Goal: Task Accomplishment & Management: Complete application form

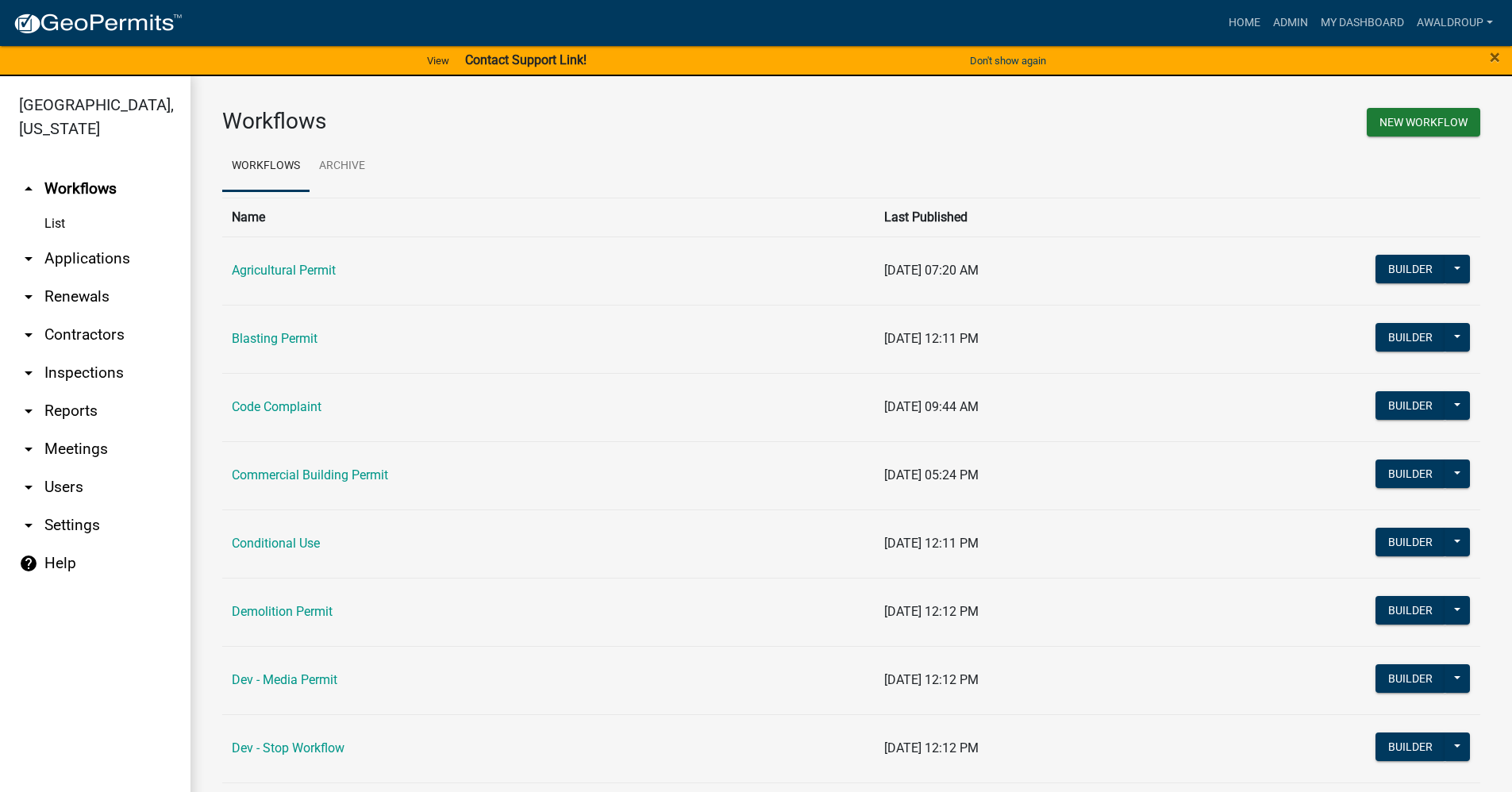
scroll to position [1191, 0]
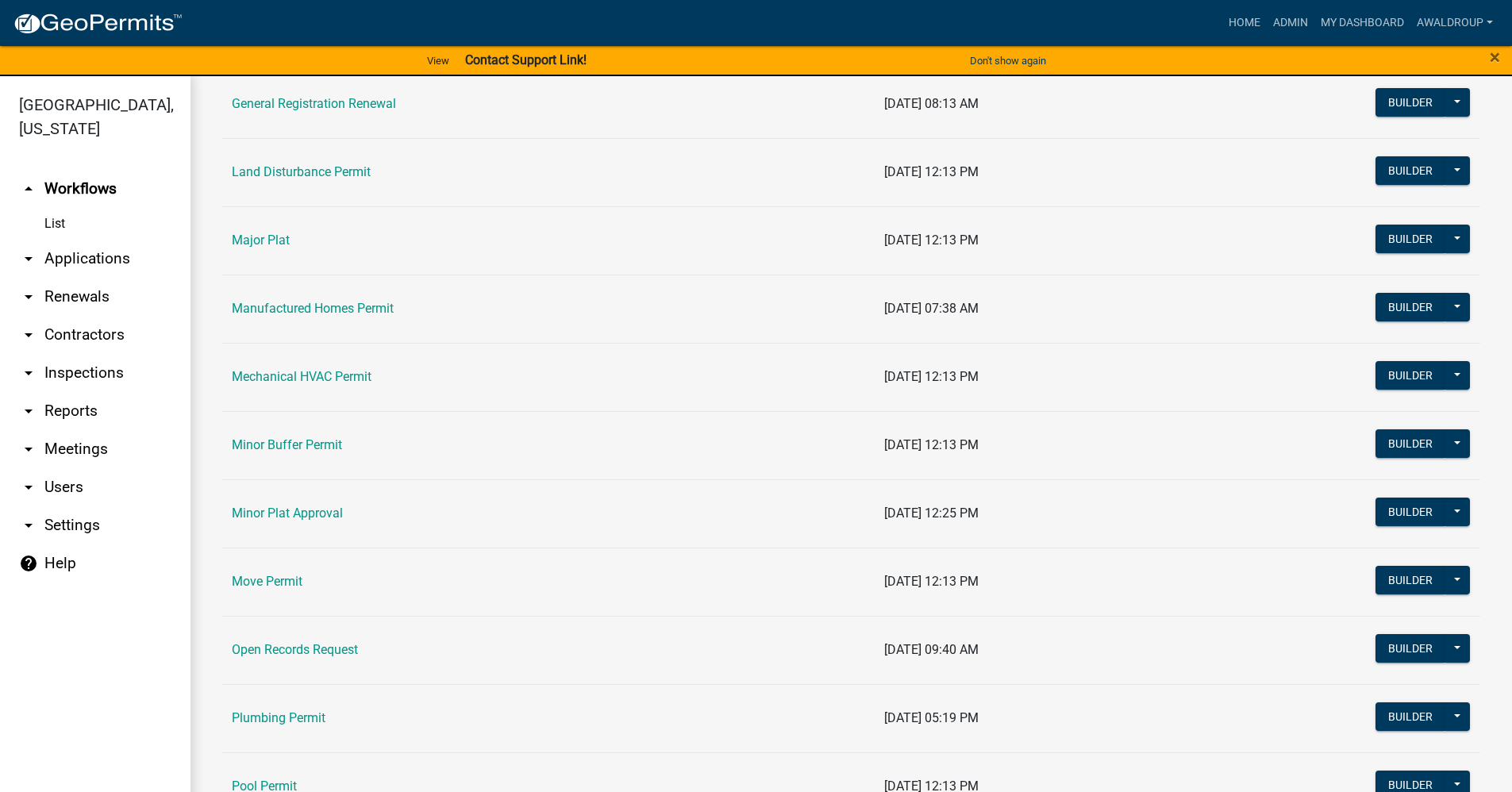
click at [109, 257] on link "arrow_drop_down Applications" at bounding box center [95, 259] width 191 height 38
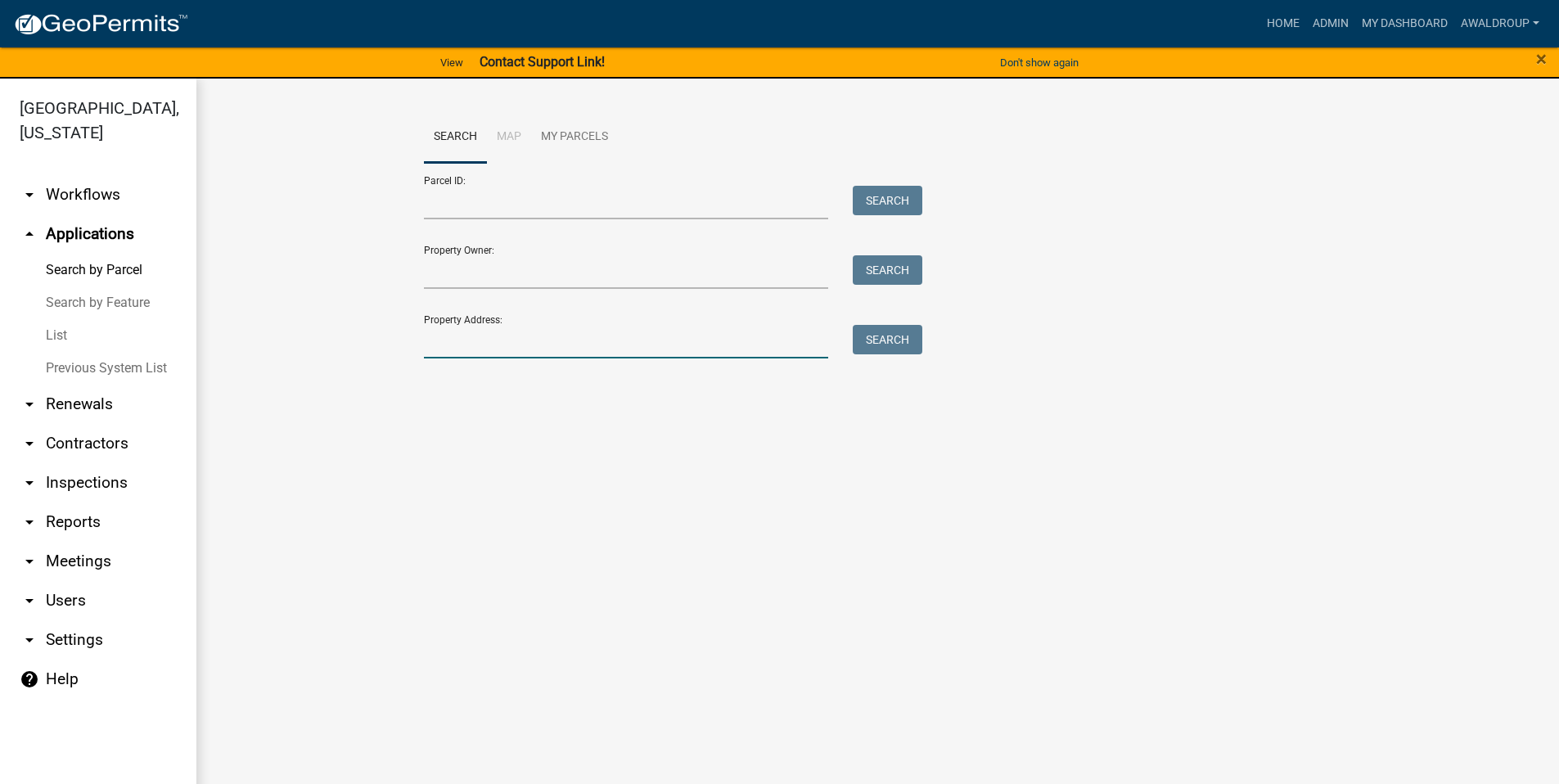
click at [456, 330] on input "Property Address:" at bounding box center [627, 342] width 405 height 34
type input "254 lochway"
drag, startPoint x: 523, startPoint y: 342, endPoint x: 368, endPoint y: 352, distance: 155.3
click at [368, 352] on wm-workflow-application-search-view "Search Map My Parcels Parcel ID: Search Property Owner: Search Property Address…" at bounding box center [878, 268] width 1297 height 314
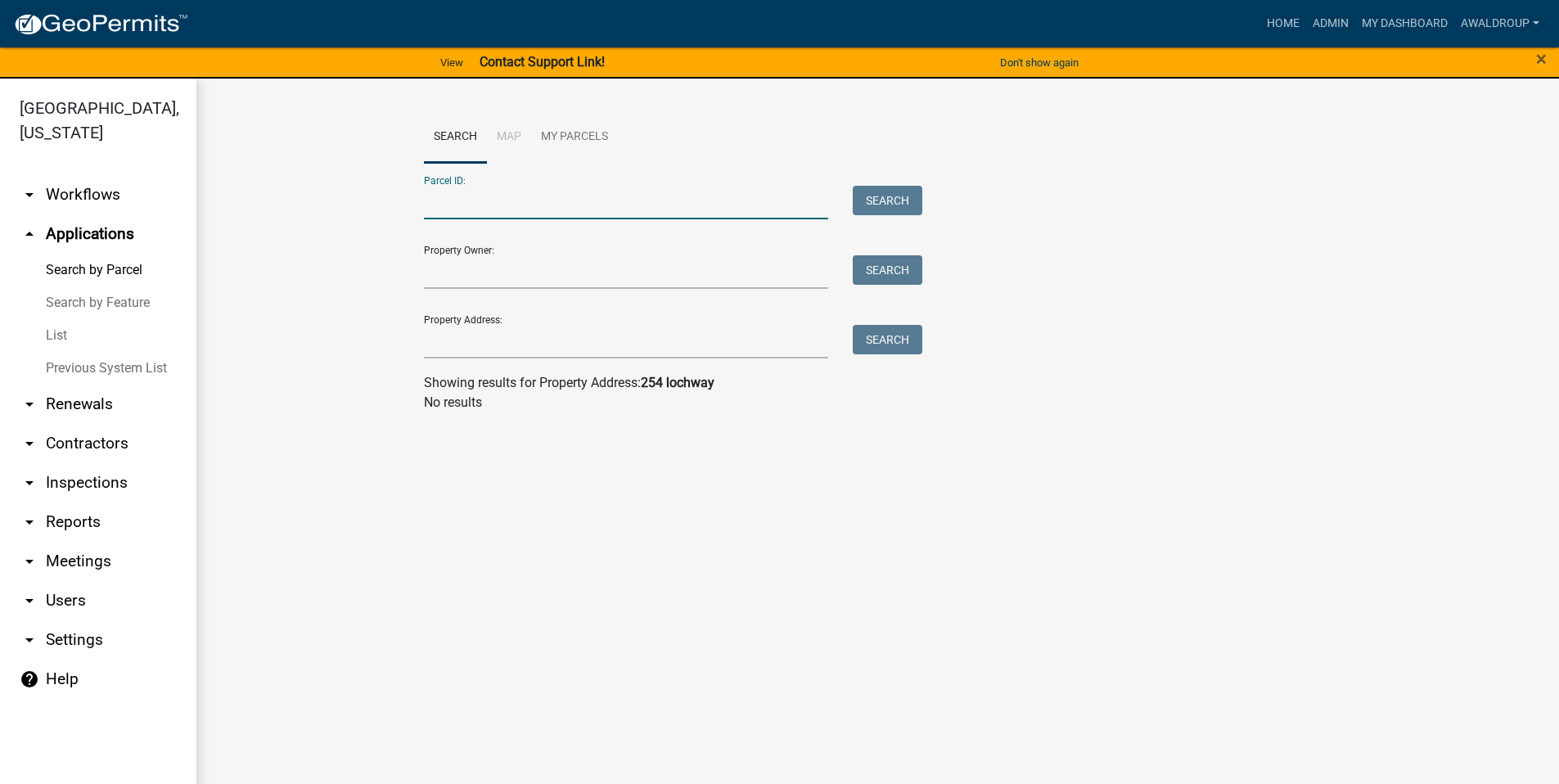
click at [462, 209] on input "Parcel ID:" at bounding box center [627, 202] width 405 height 34
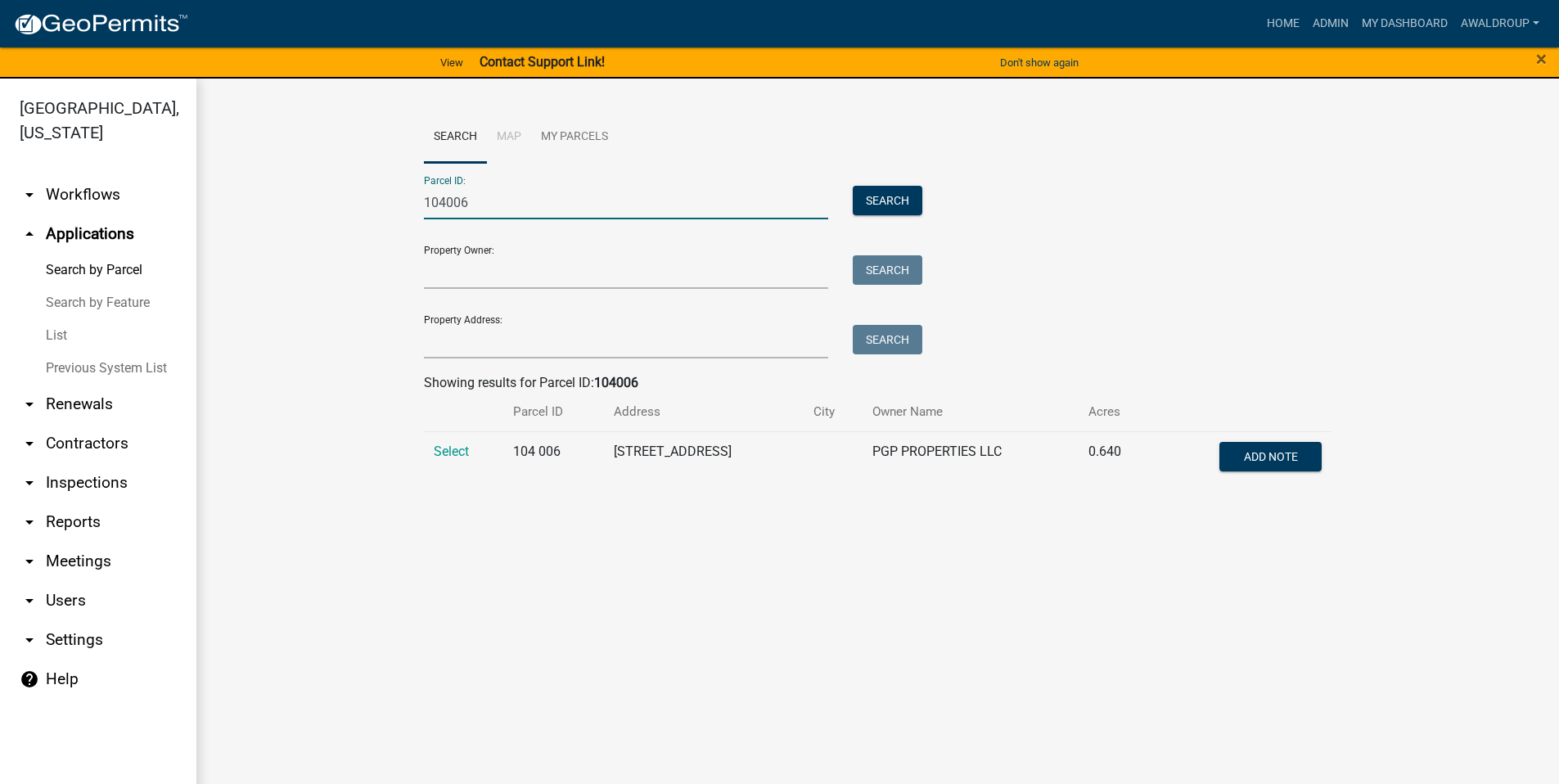
type input "104006"
click at [473, 455] on td "Select" at bounding box center [464, 458] width 80 height 54
click at [456, 444] on span "Select" at bounding box center [451, 451] width 36 height 15
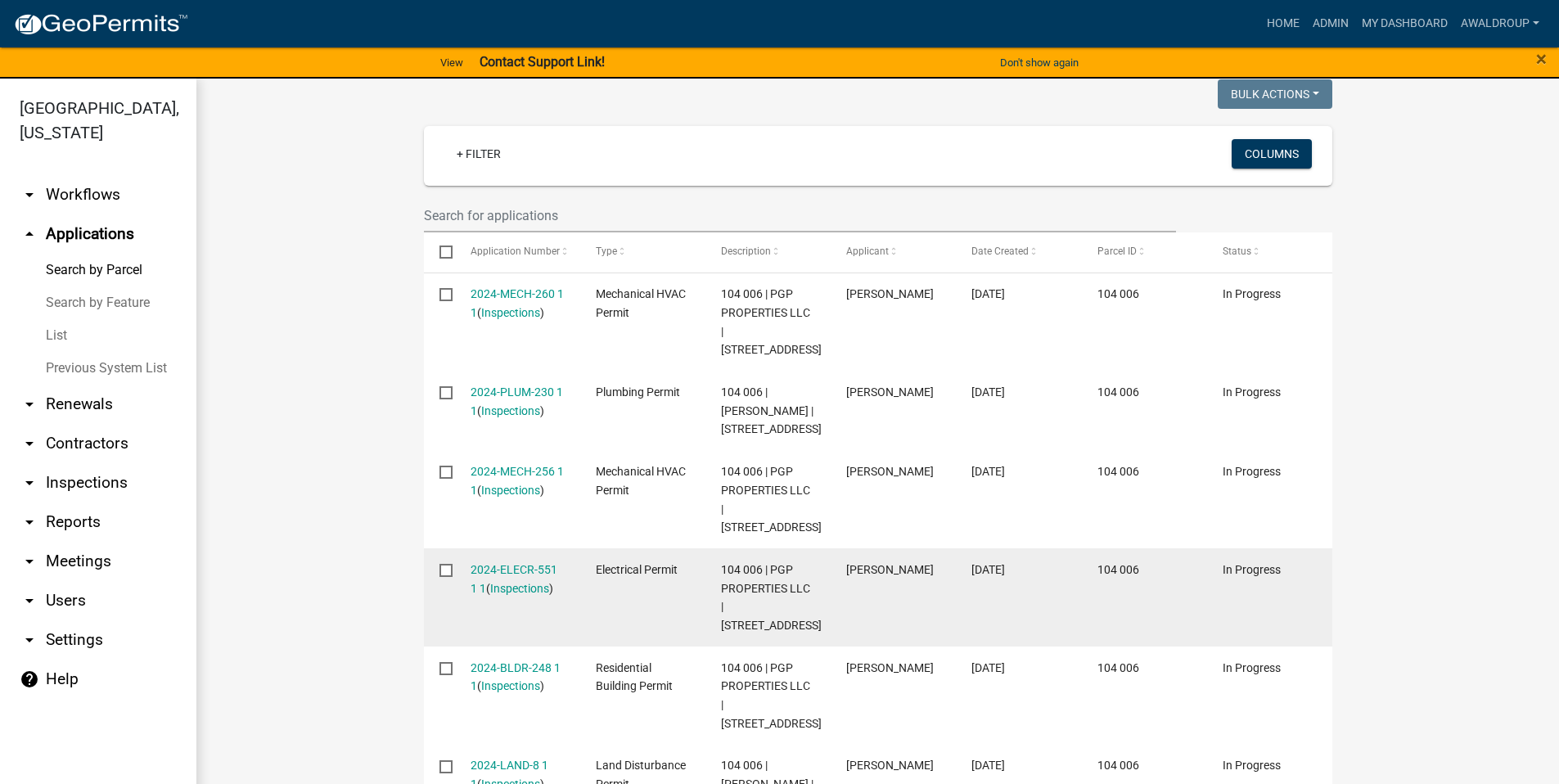
scroll to position [409, 0]
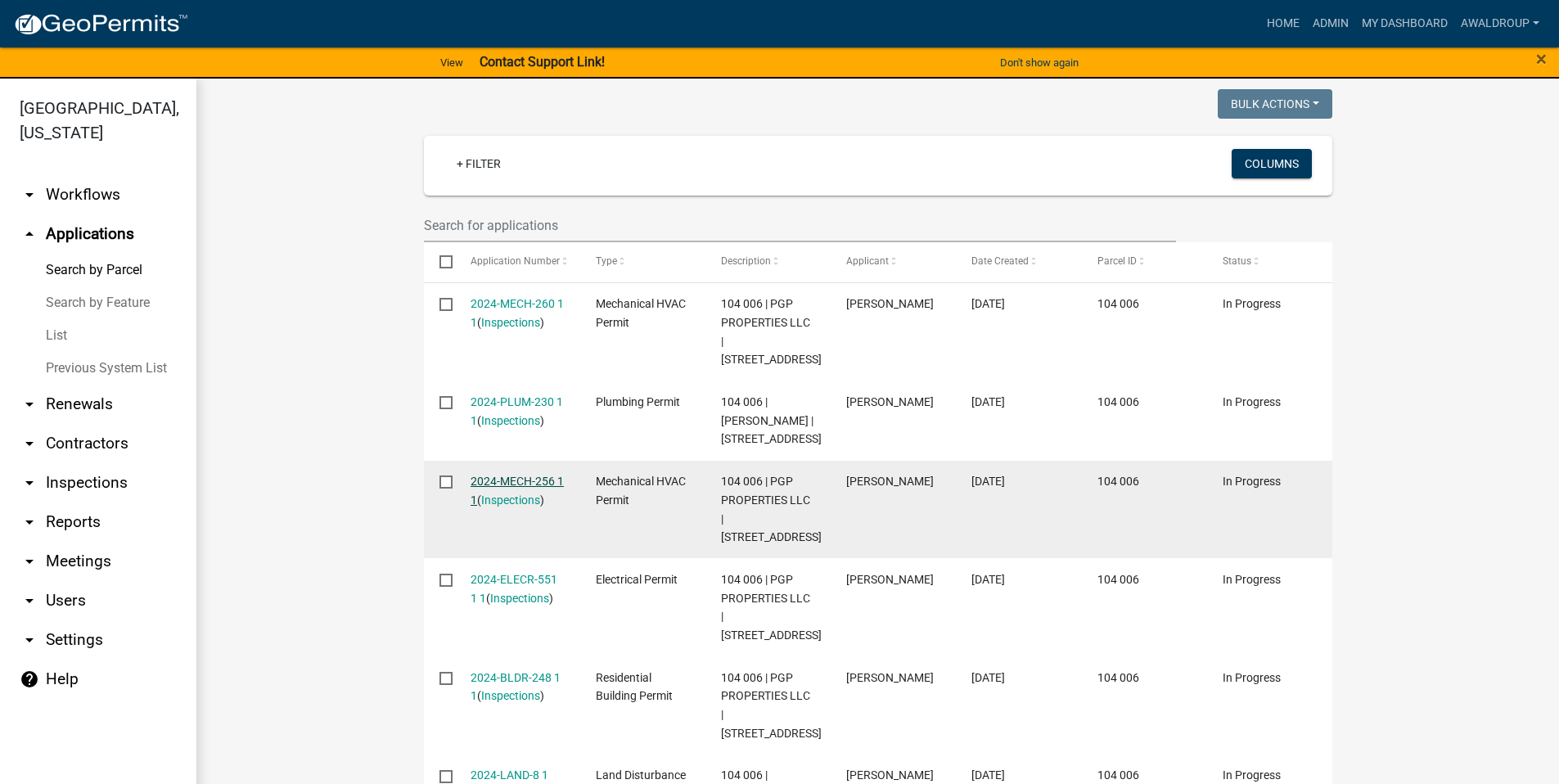
click at [502, 474] on link "2024-MECH-256 1 1" at bounding box center [517, 490] width 93 height 32
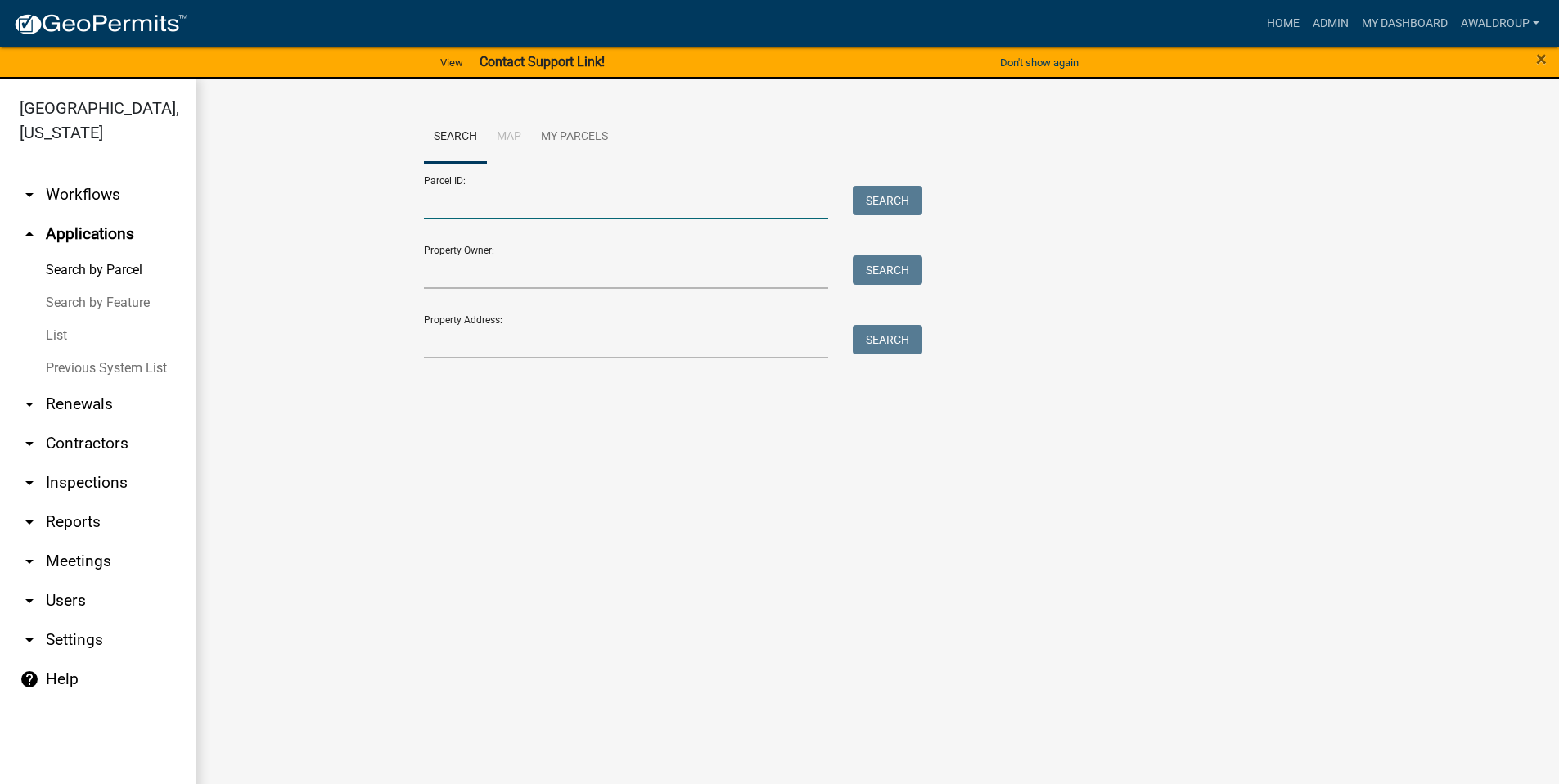
click at [468, 207] on input "Parcel ID:" at bounding box center [627, 202] width 405 height 34
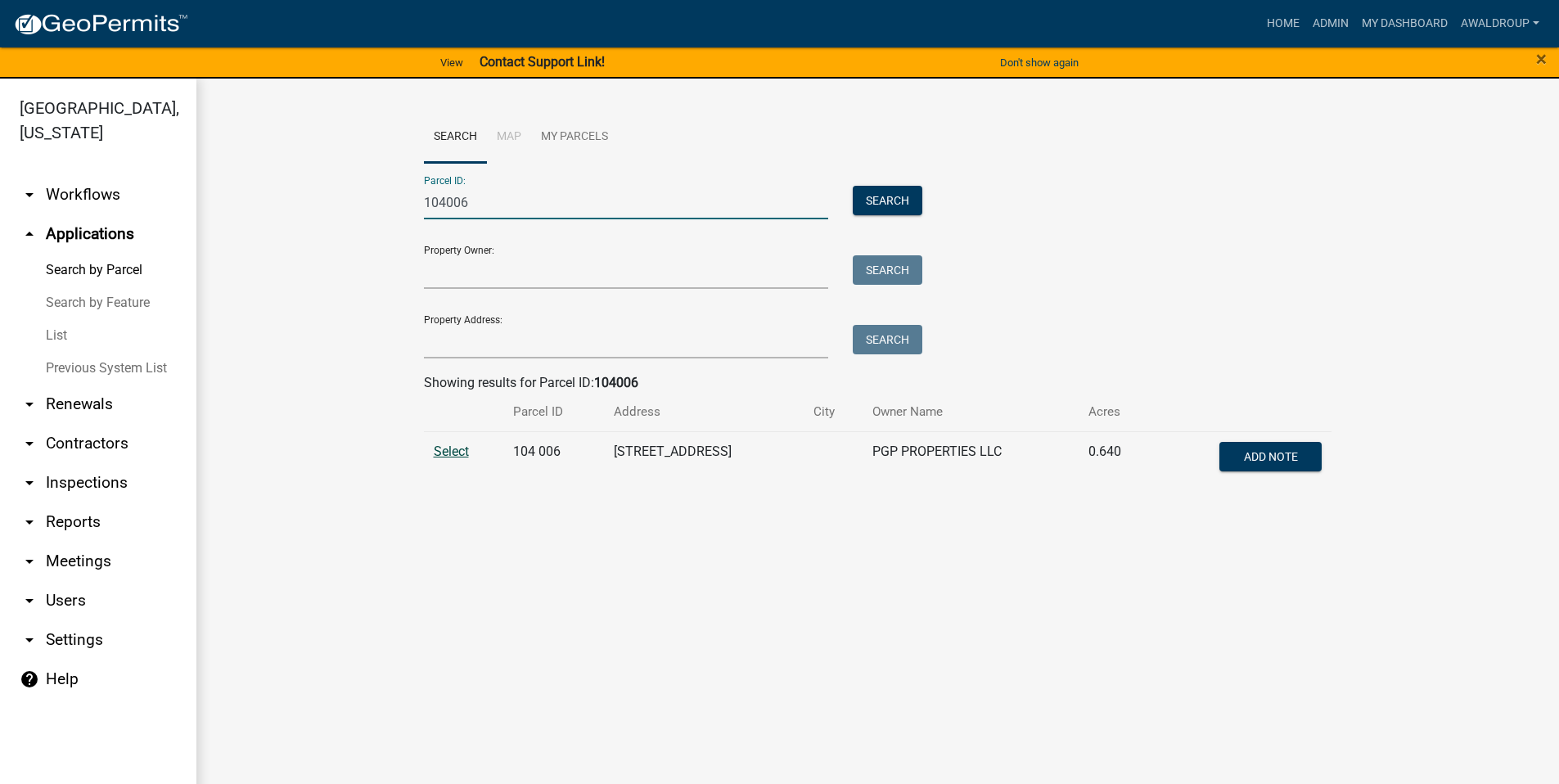
type input "104006"
click at [440, 451] on span "Select" at bounding box center [451, 451] width 36 height 15
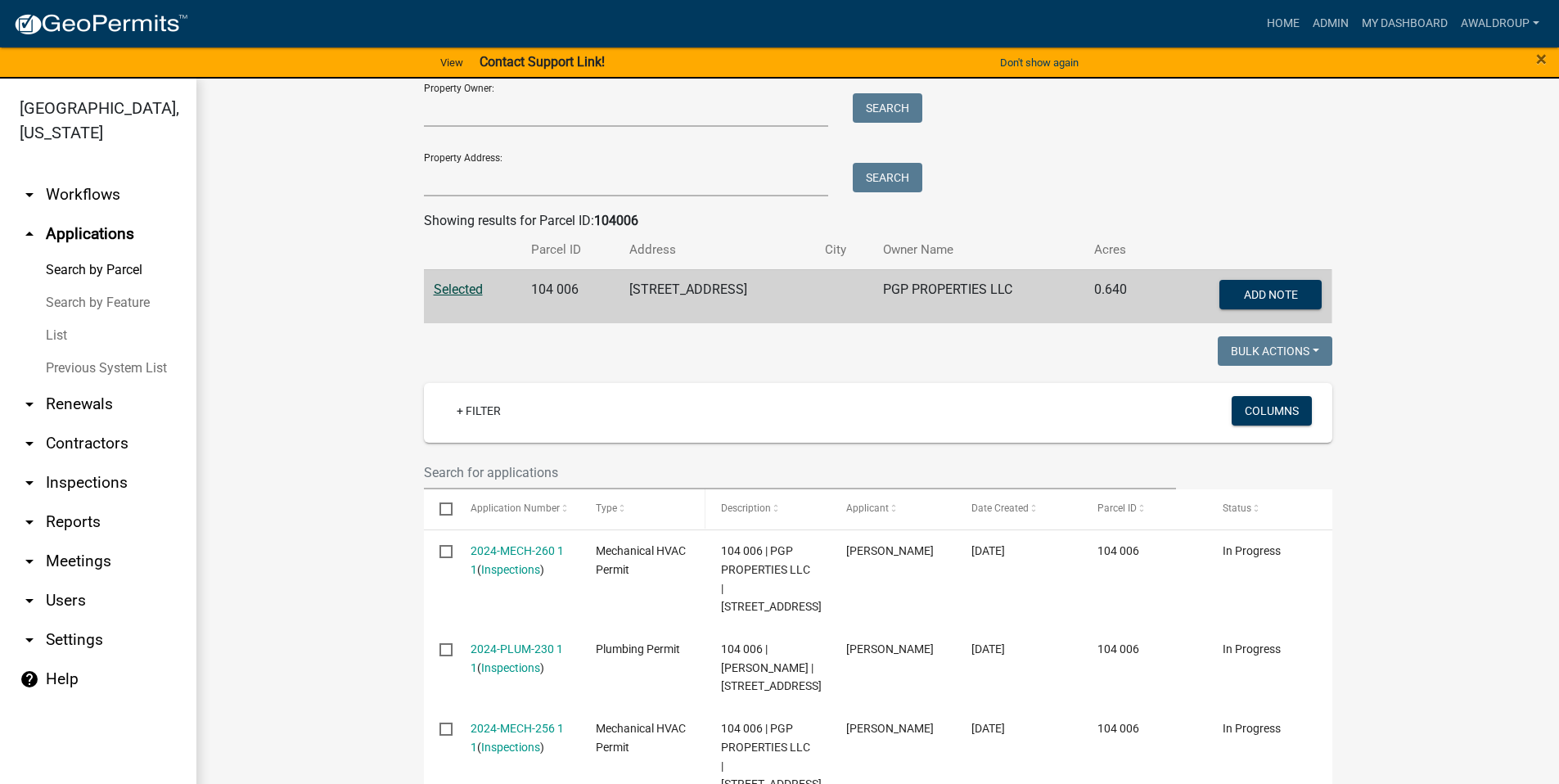
scroll to position [163, 0]
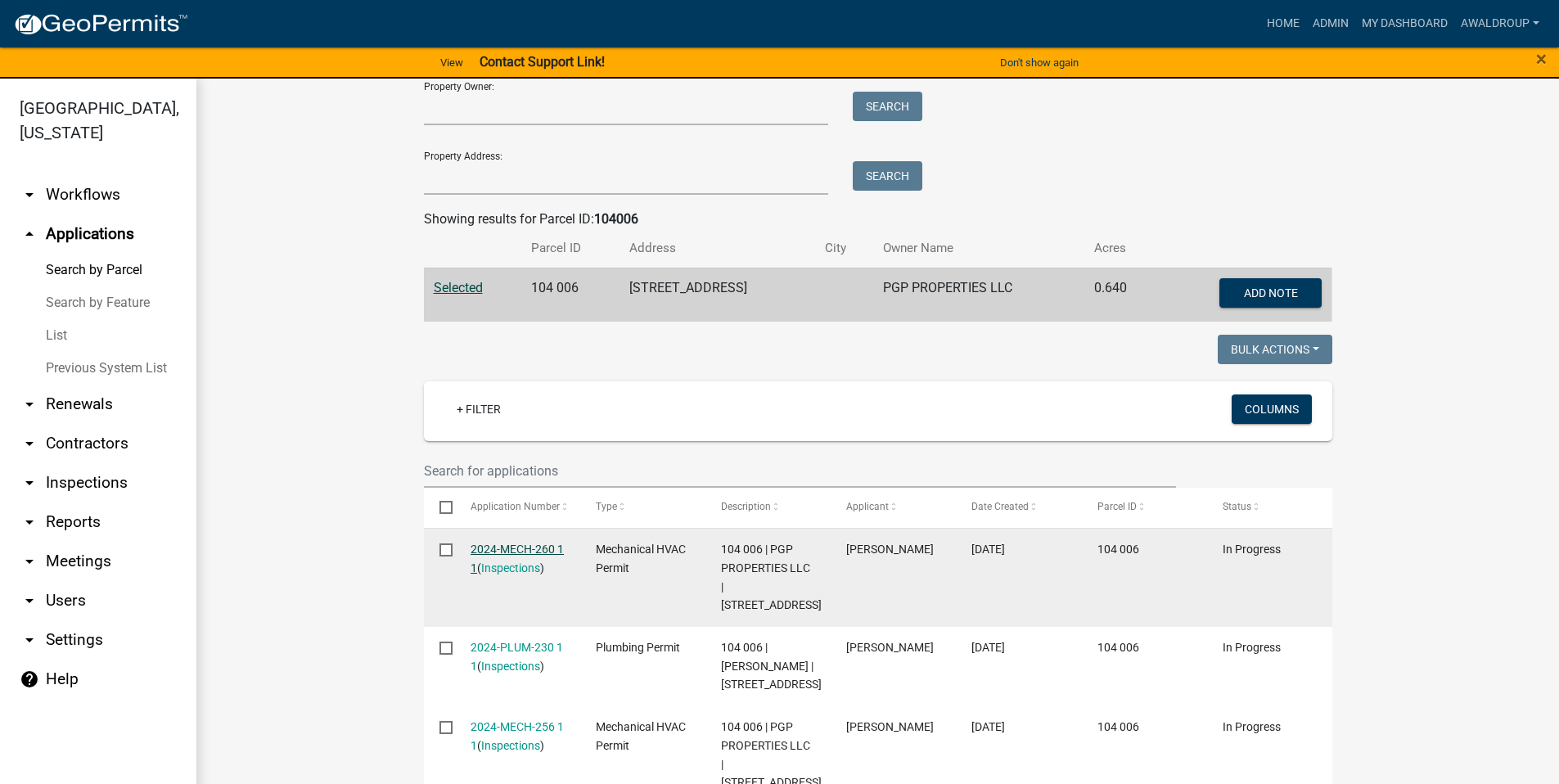
click at [511, 549] on link "2024-MECH-260 1 1" at bounding box center [517, 559] width 93 height 32
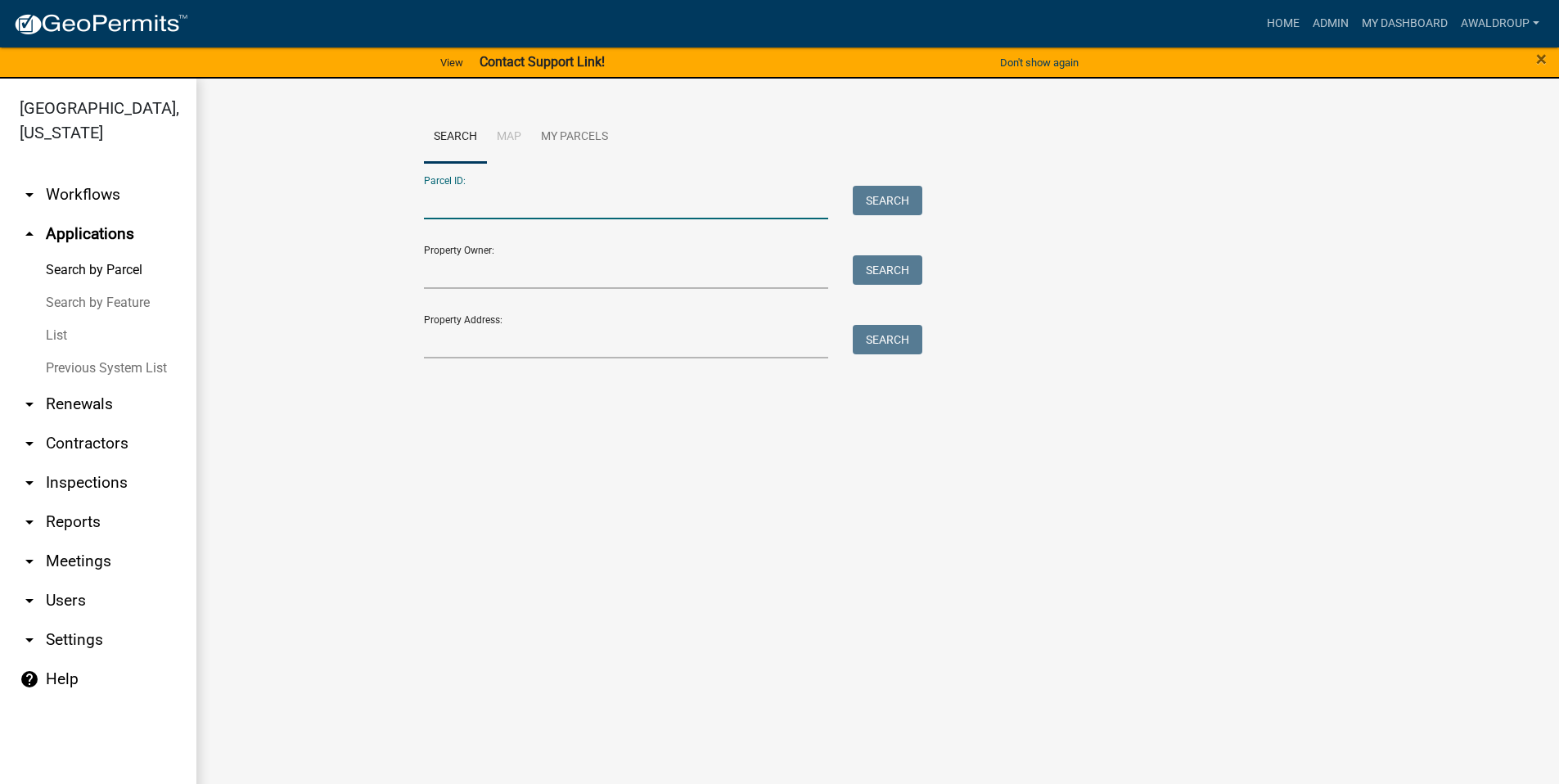
click at [521, 200] on input "Parcel ID:" at bounding box center [627, 202] width 405 height 34
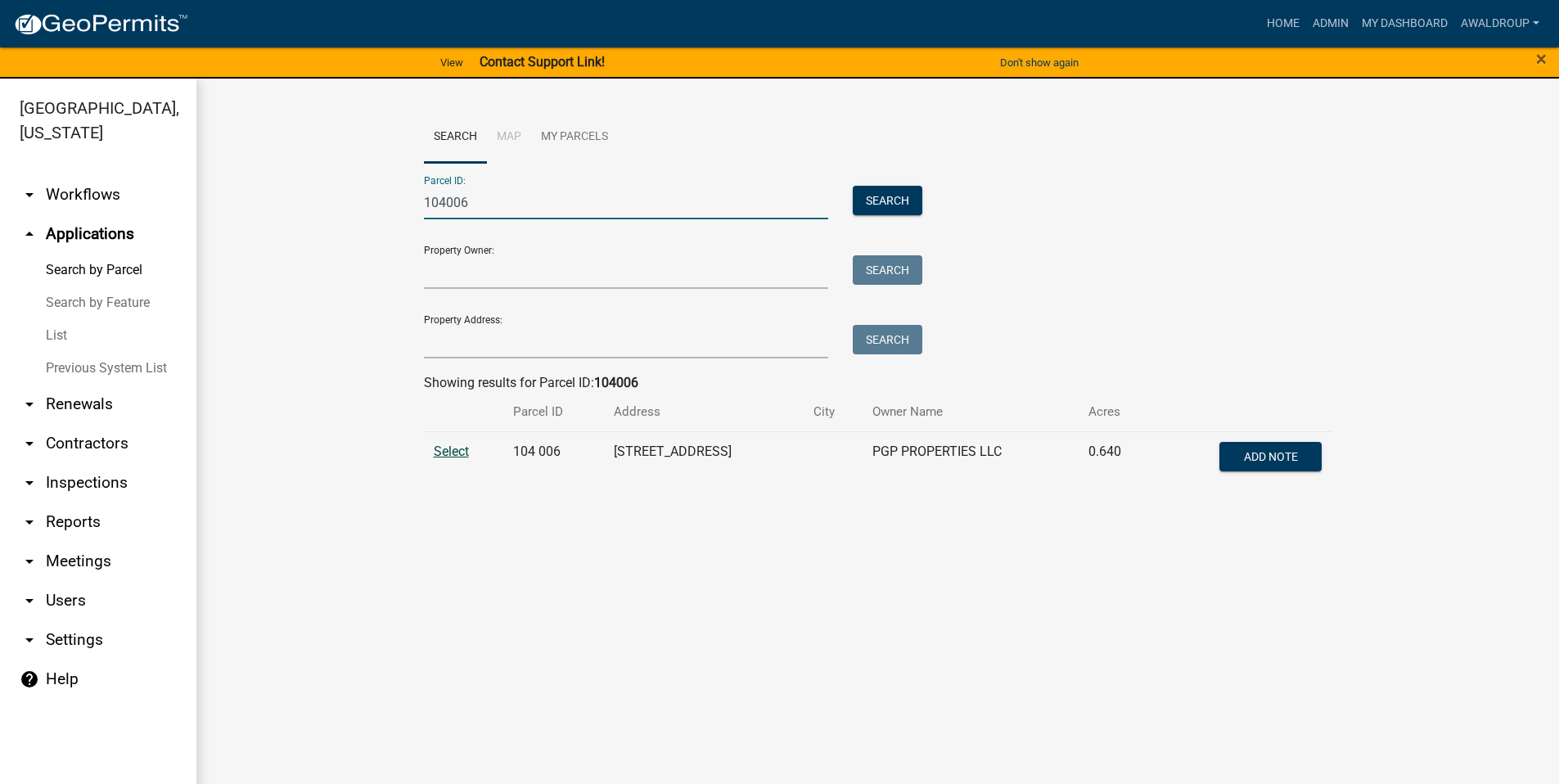
type input "104006"
click at [469, 455] on span "Select" at bounding box center [451, 451] width 36 height 15
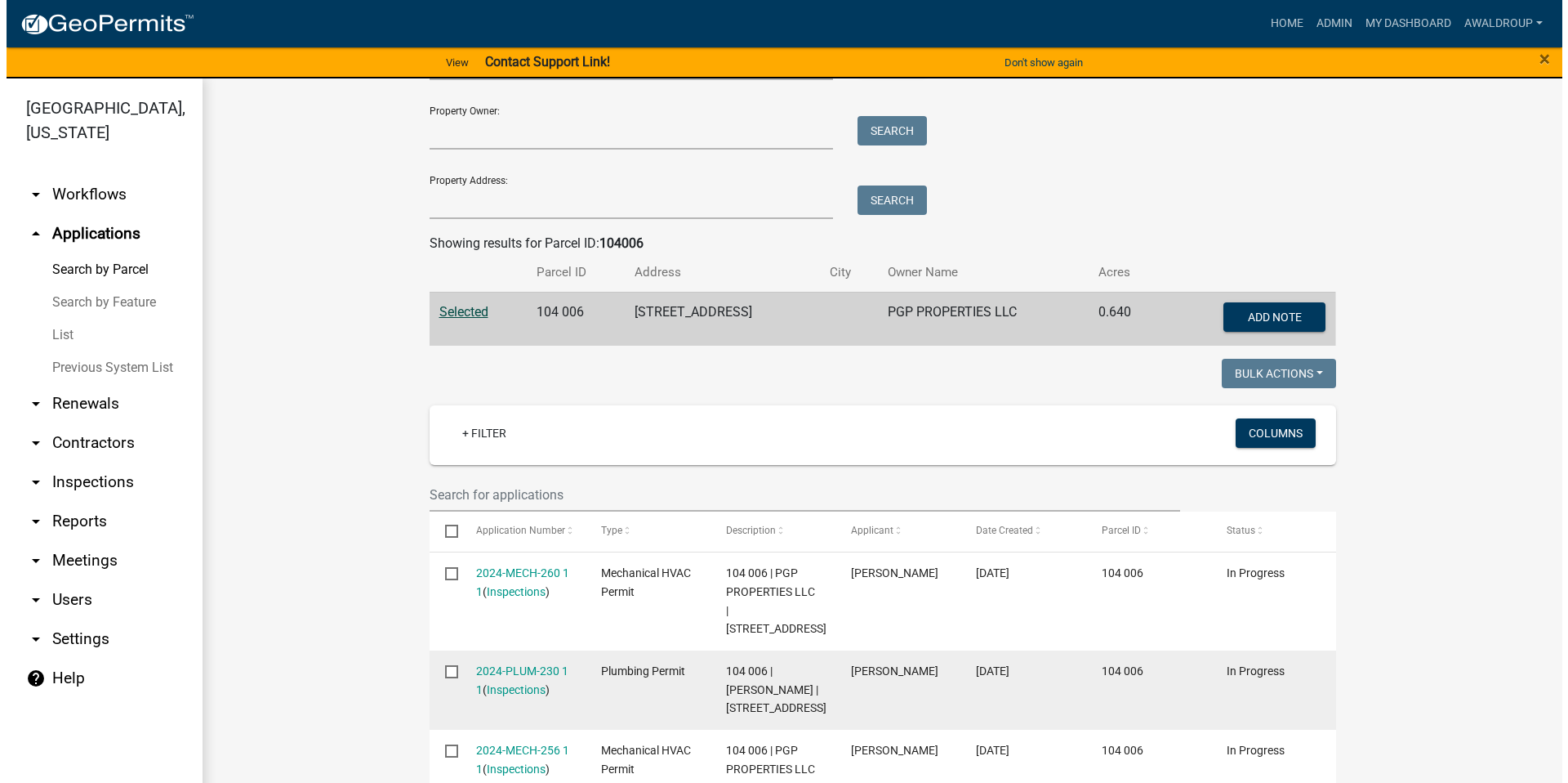
scroll to position [408, 0]
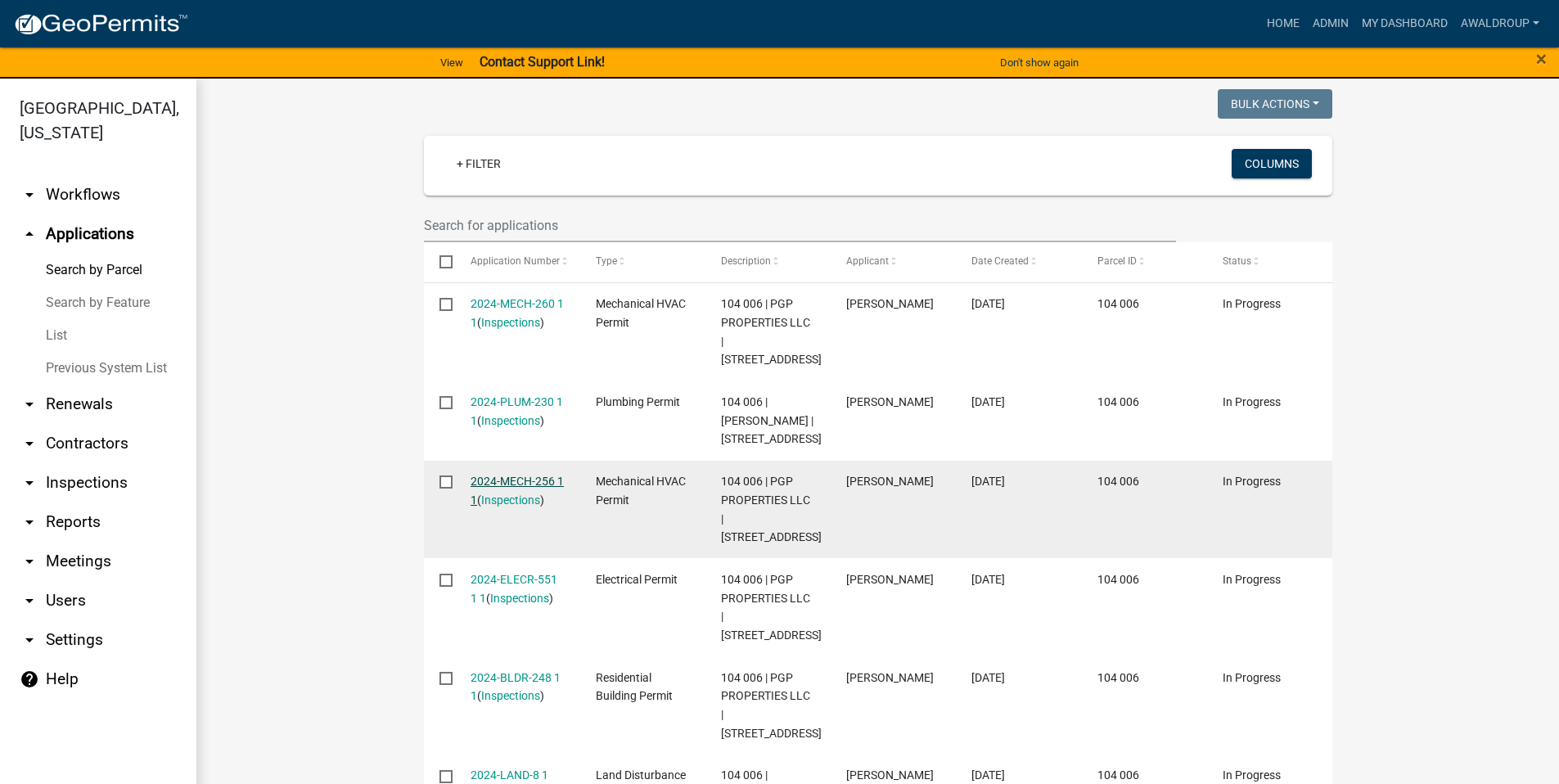
click at [507, 474] on link "2024-MECH-256 1 1" at bounding box center [517, 490] width 93 height 32
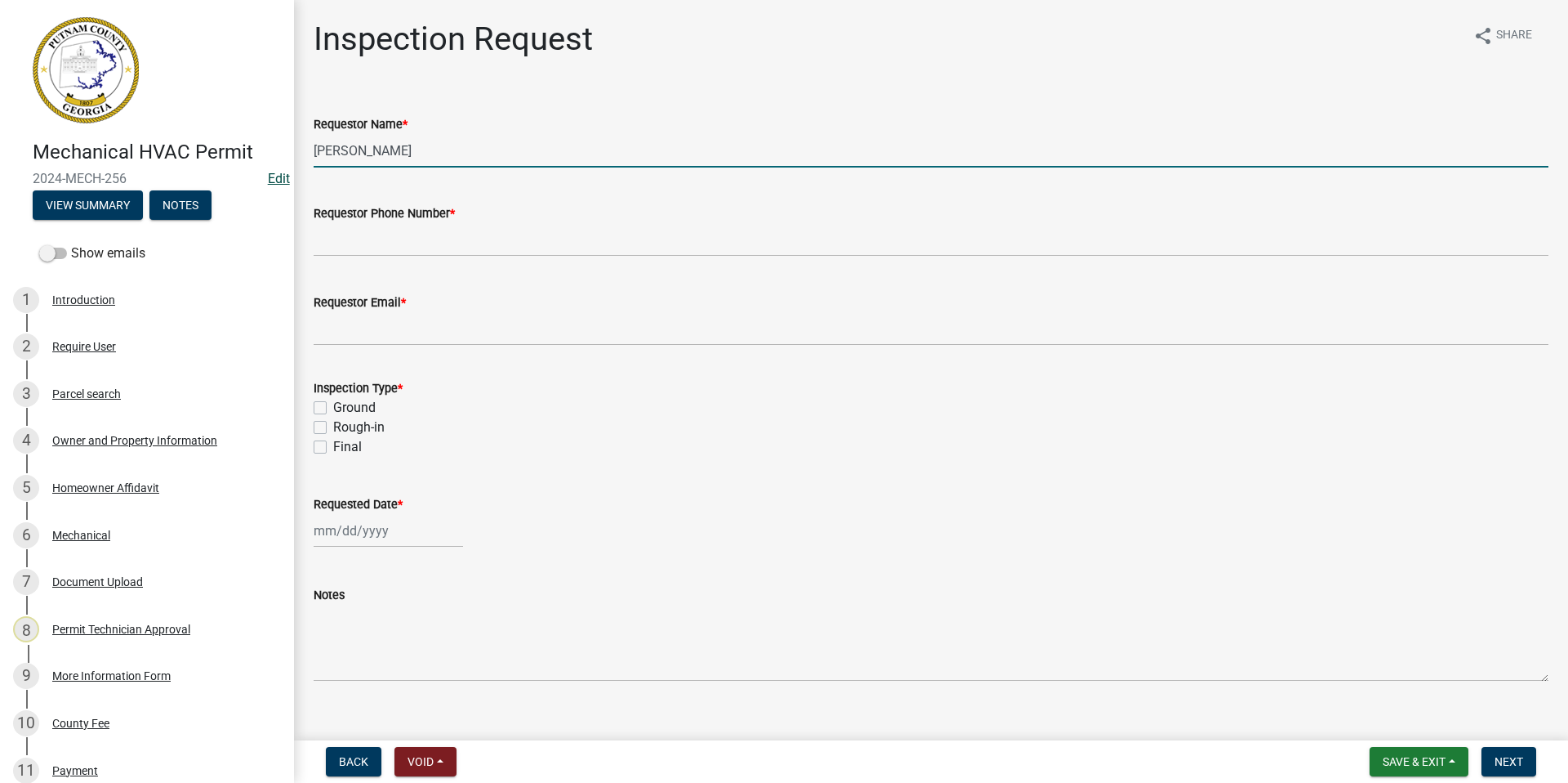
drag, startPoint x: 449, startPoint y: 174, endPoint x: 277, endPoint y: 172, distance: 172.0
click at [277, 172] on div "Mechanical HVAC Permit 2024-MECH-256 Edit View Summary Notes Show emails 1 Intr…" at bounding box center [784, 392] width 1568 height 783
type input "[PERSON_NAME]"
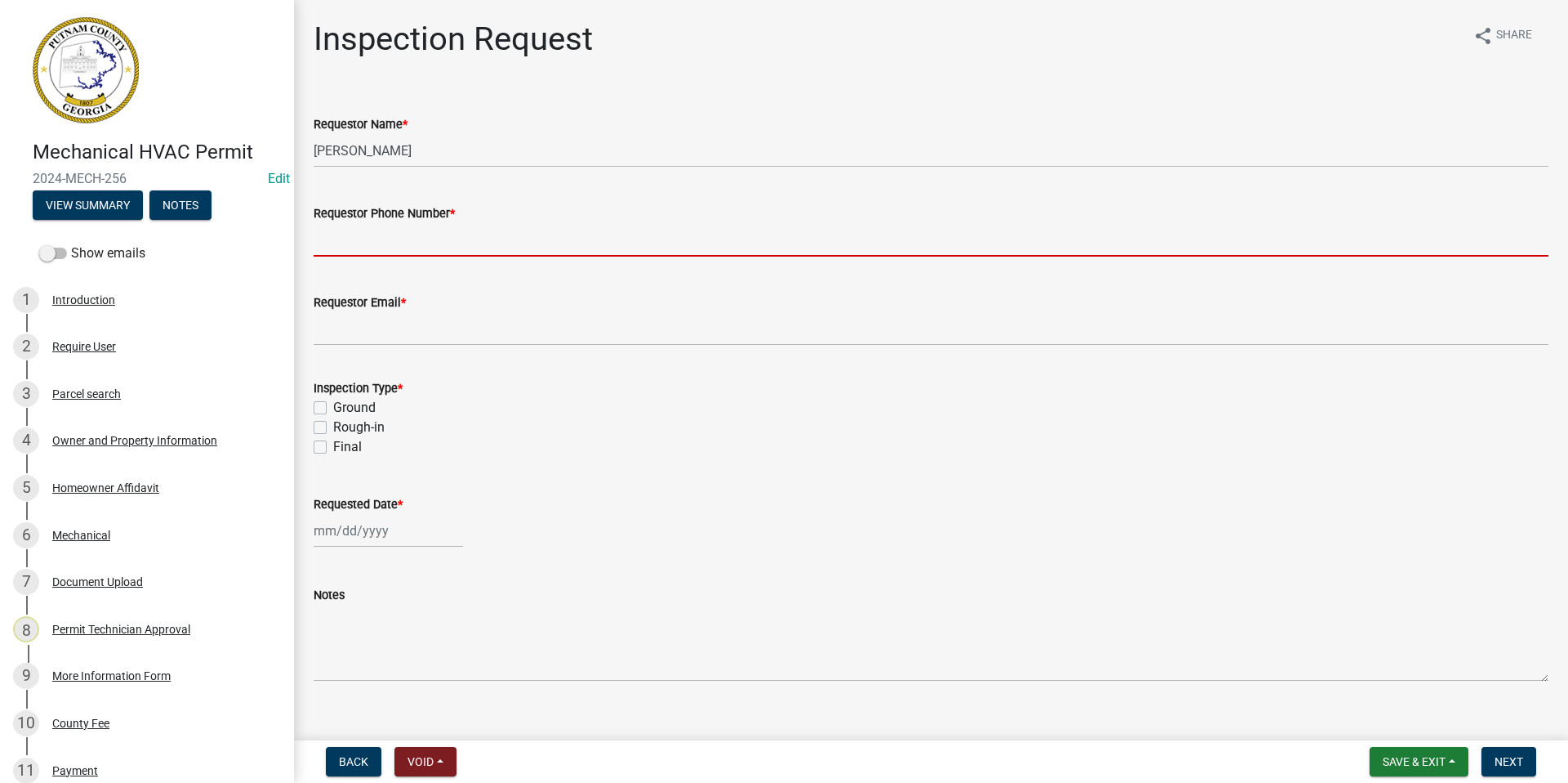
click at [422, 246] on input "Requestor Phone Number *" at bounding box center [931, 240] width 1235 height 34
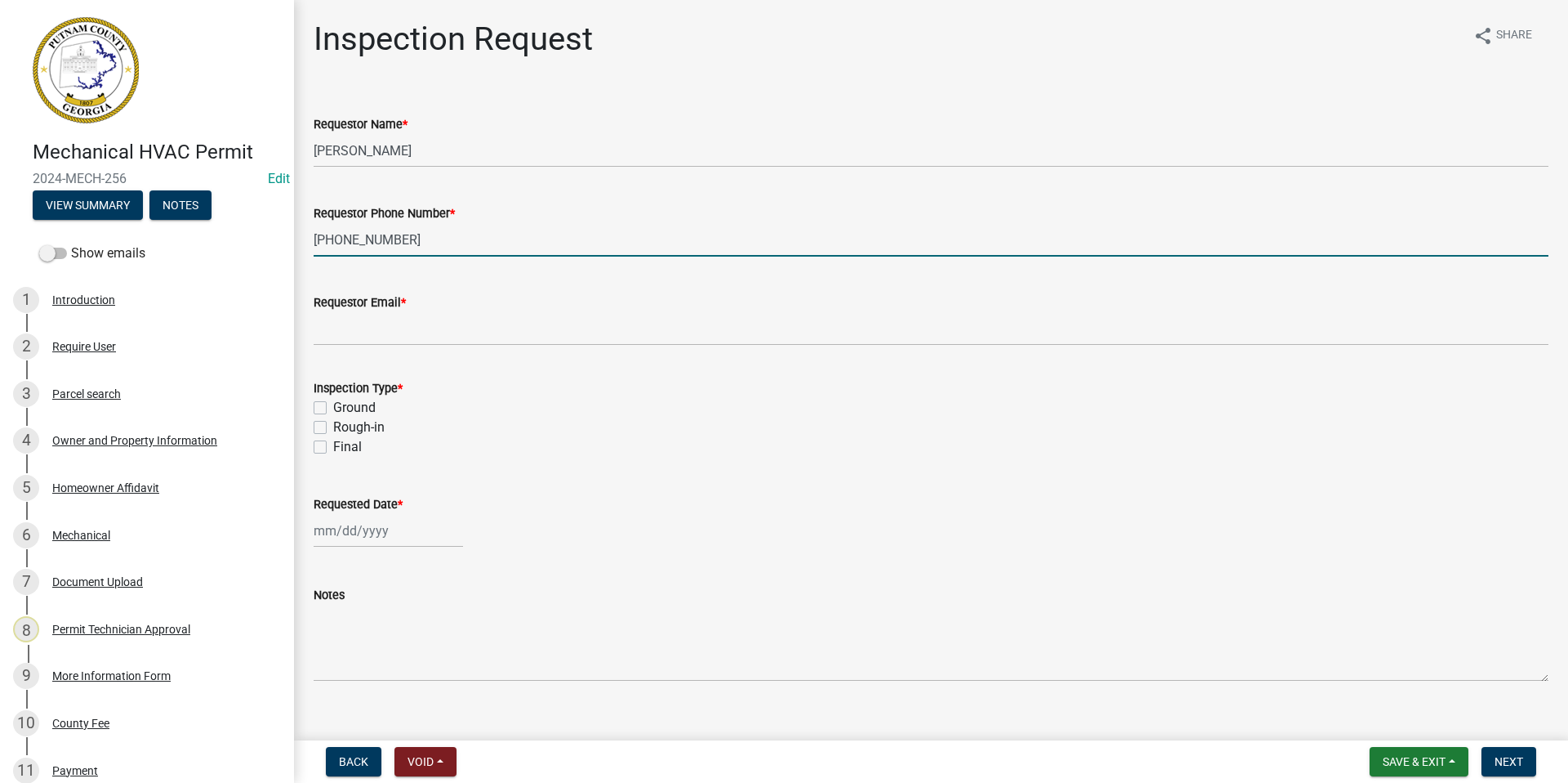
type input "[PHONE_NUMBER]"
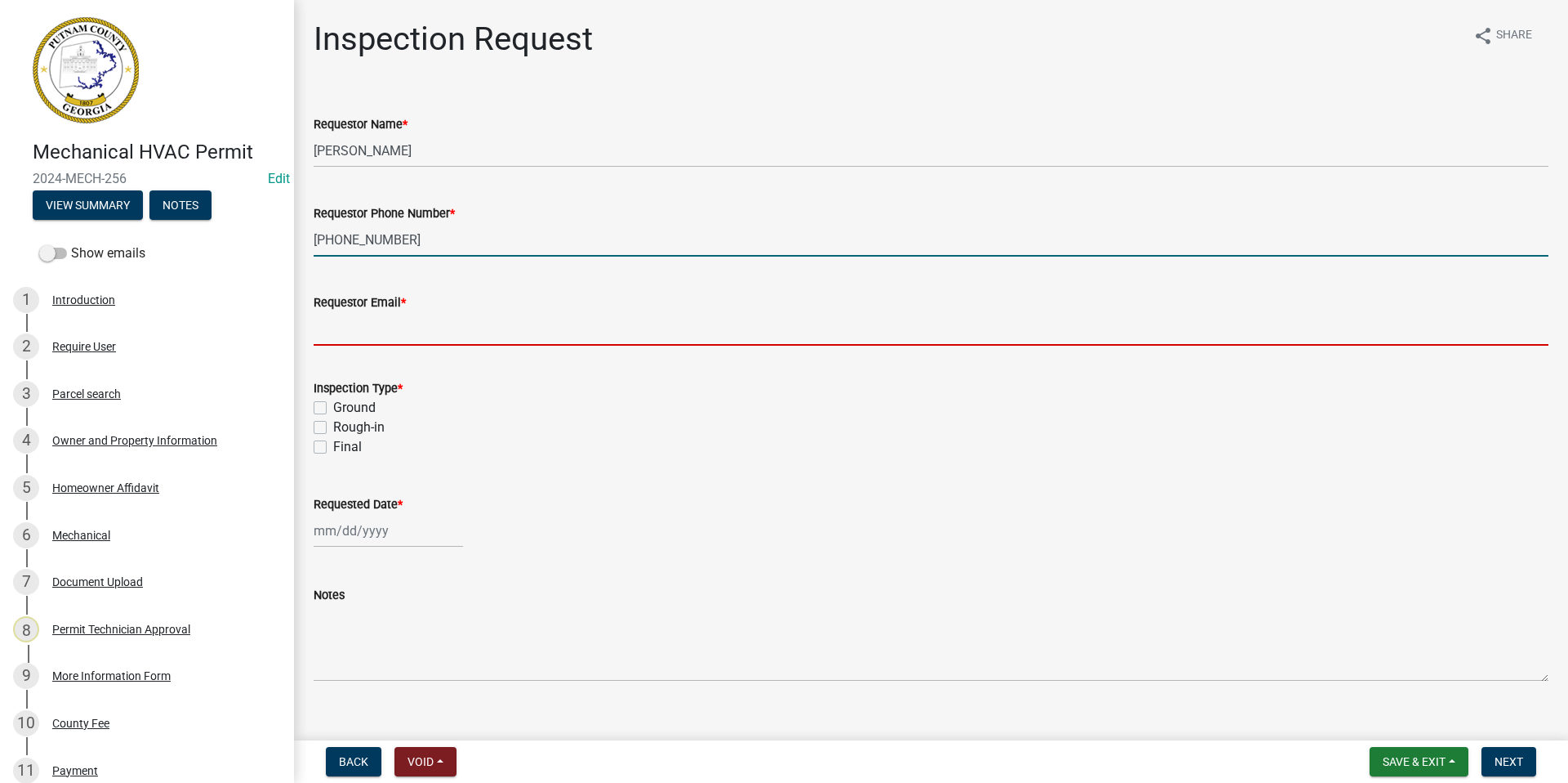
click at [389, 329] on input "Requestor Email *" at bounding box center [931, 329] width 1235 height 34
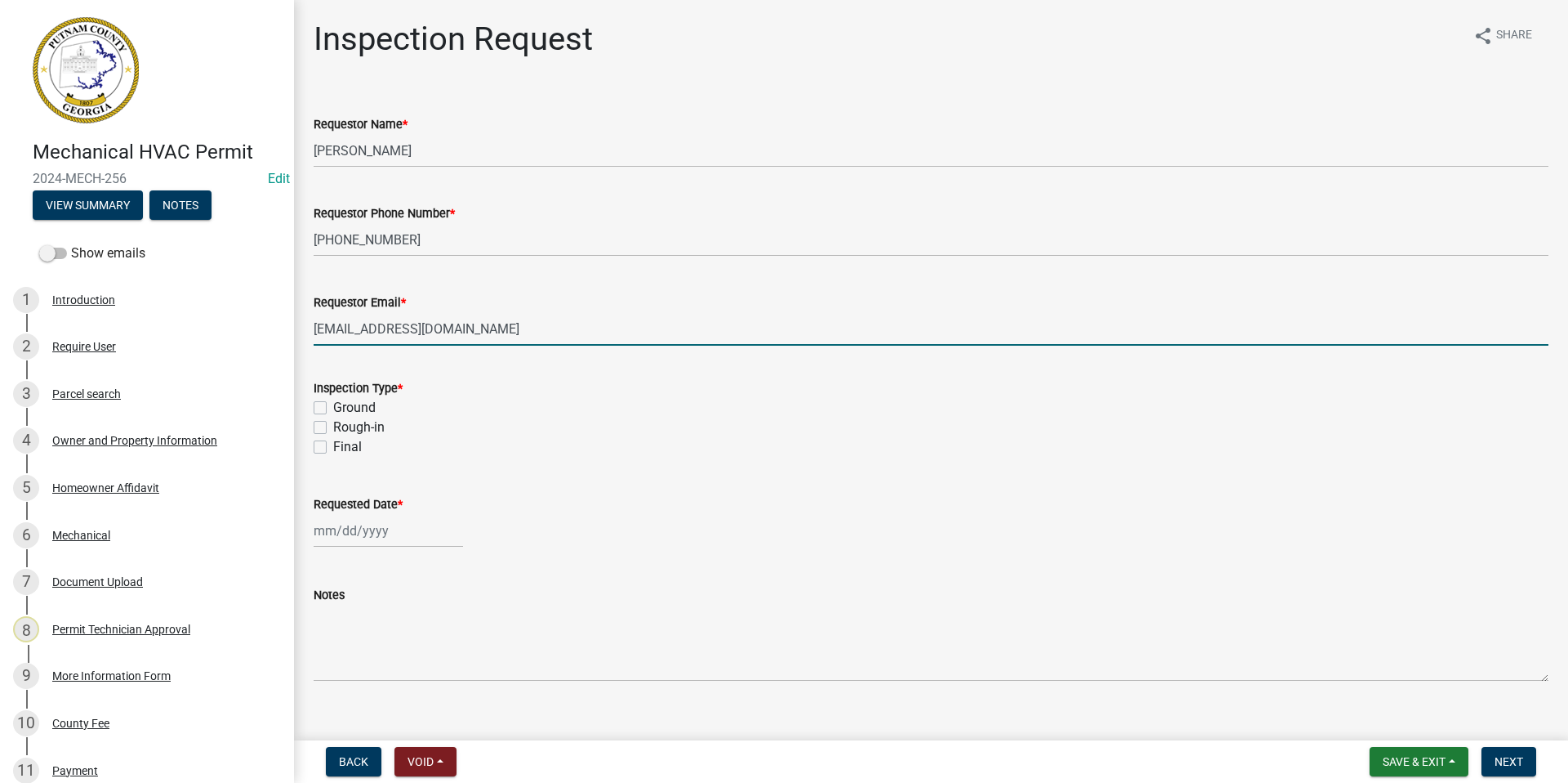
type input "[EMAIL_ADDRESS][DOMAIN_NAME]"
click at [333, 447] on label "Final" at bounding box center [347, 446] width 29 height 19
click at [333, 447] on input "Final" at bounding box center [338, 442] width 11 height 11
checkbox input "true"
checkbox input "false"
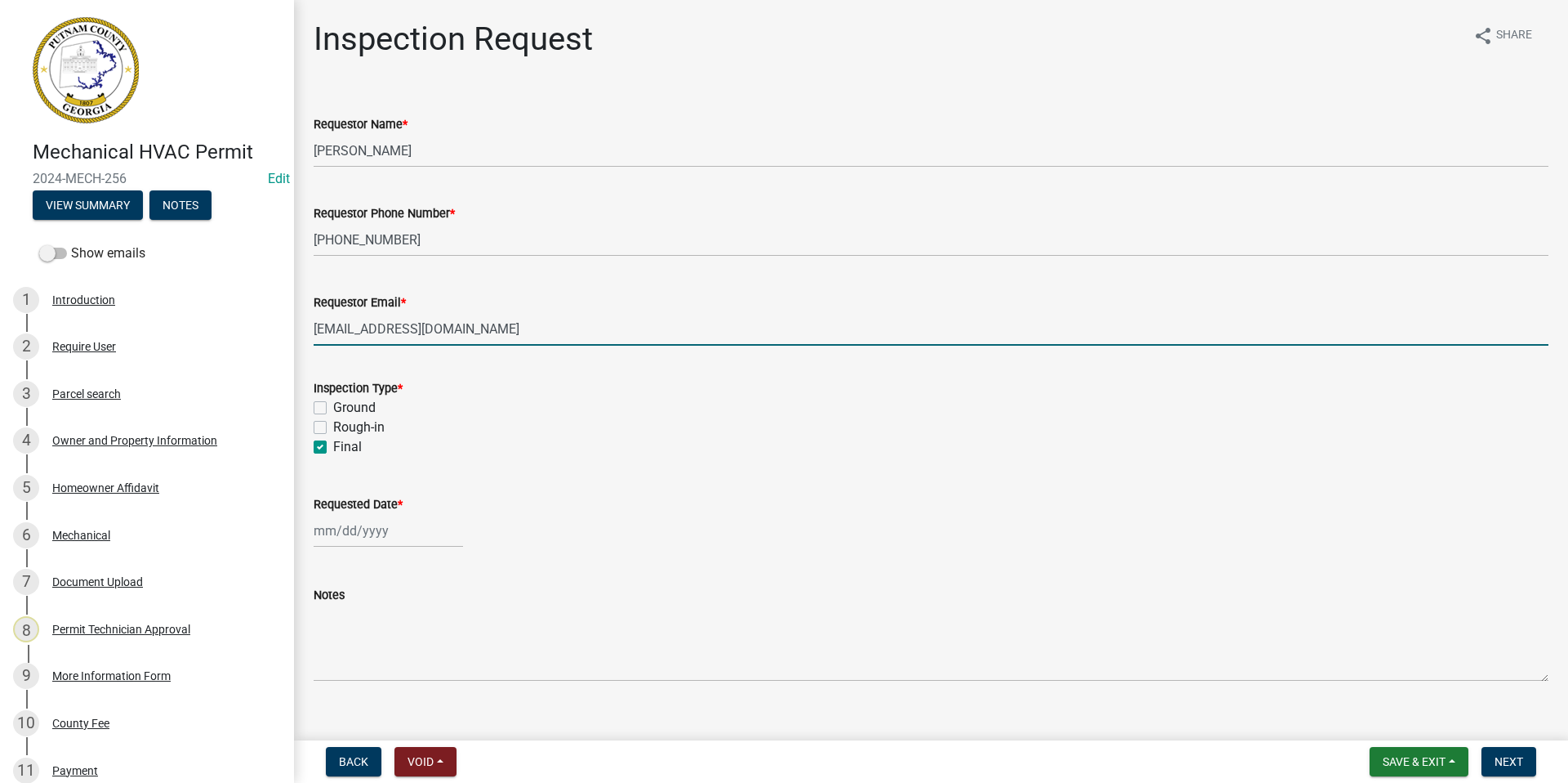
checkbox input "false"
checkbox input "true"
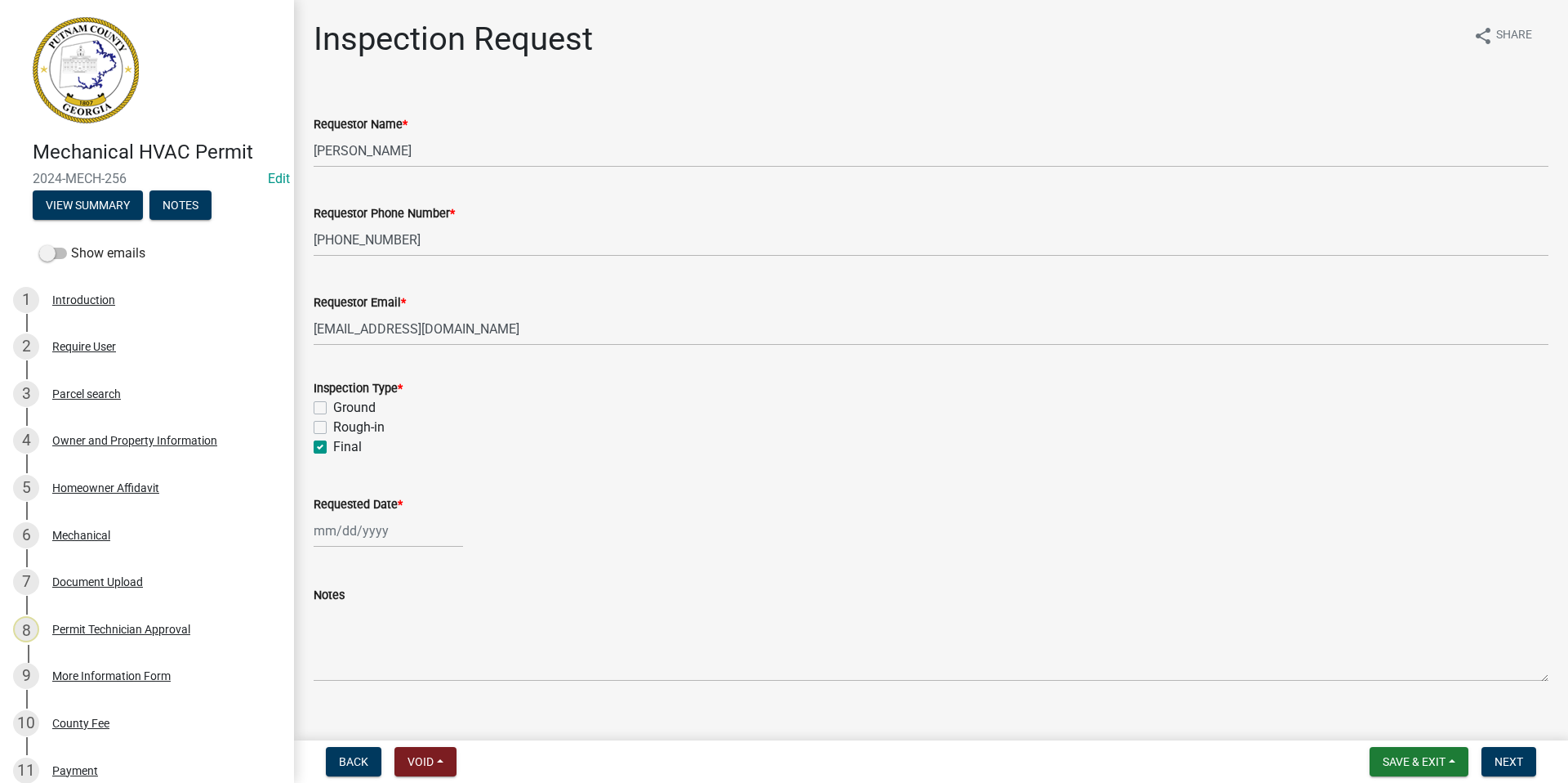
select select "9"
select select "2025"
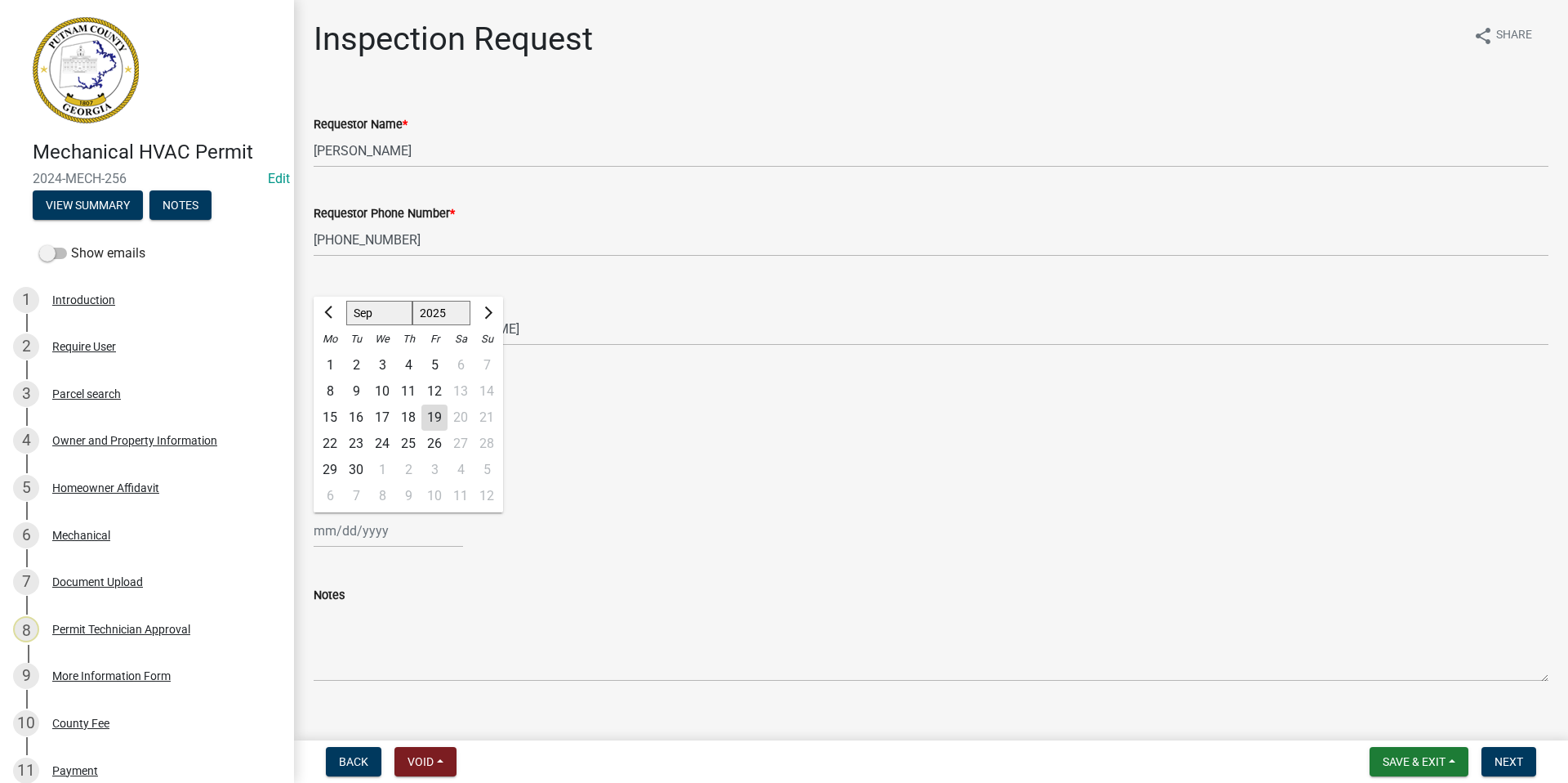
click at [352, 525] on div "[PERSON_NAME] Feb Mar Apr [PERSON_NAME][DATE] Oct Nov [DATE] 1526 1527 1528 152…" at bounding box center [388, 531] width 150 height 34
click at [427, 415] on div "19" at bounding box center [434, 417] width 26 height 26
type input "[DATE]"
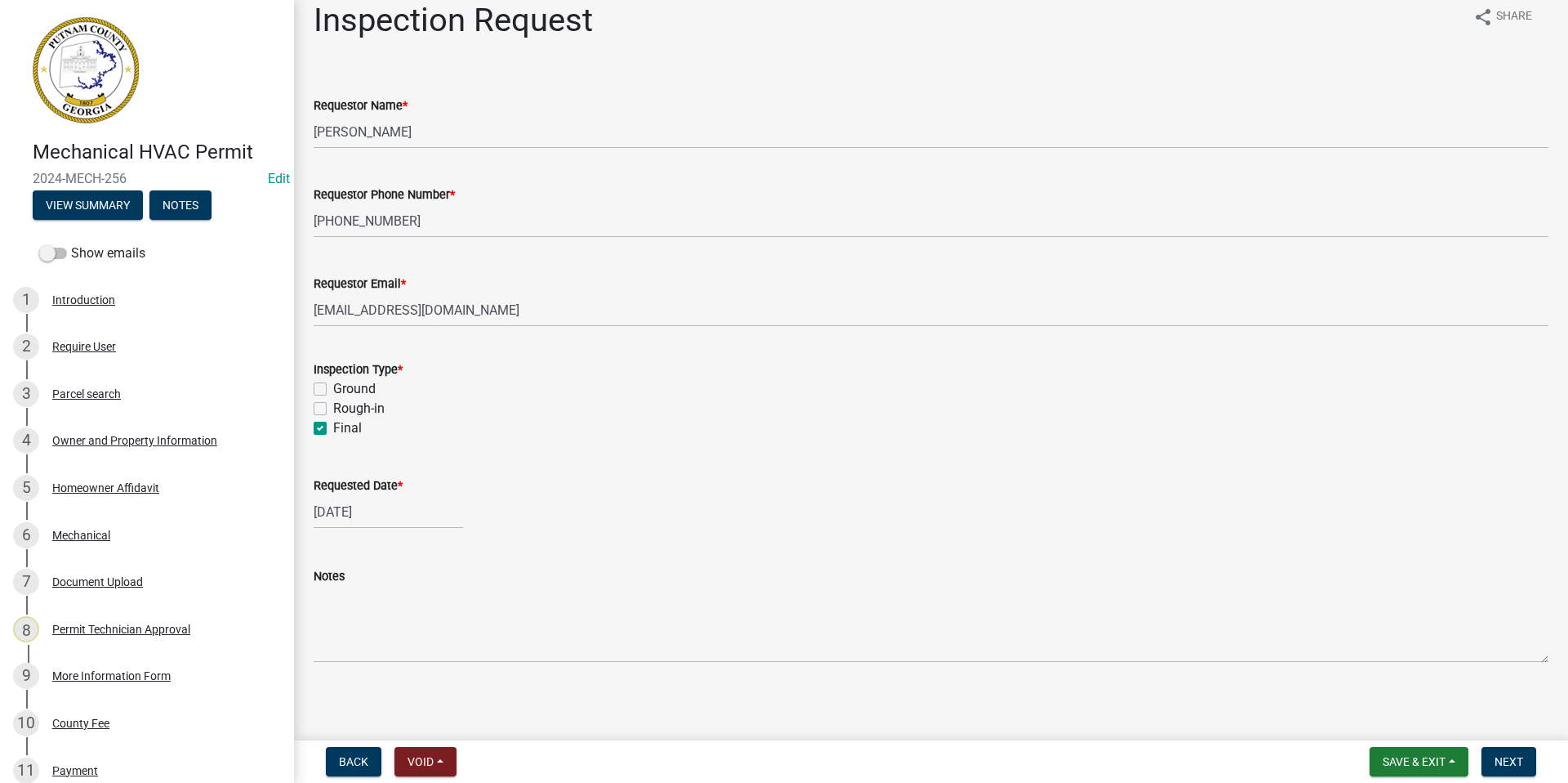
scroll to position [25, 0]
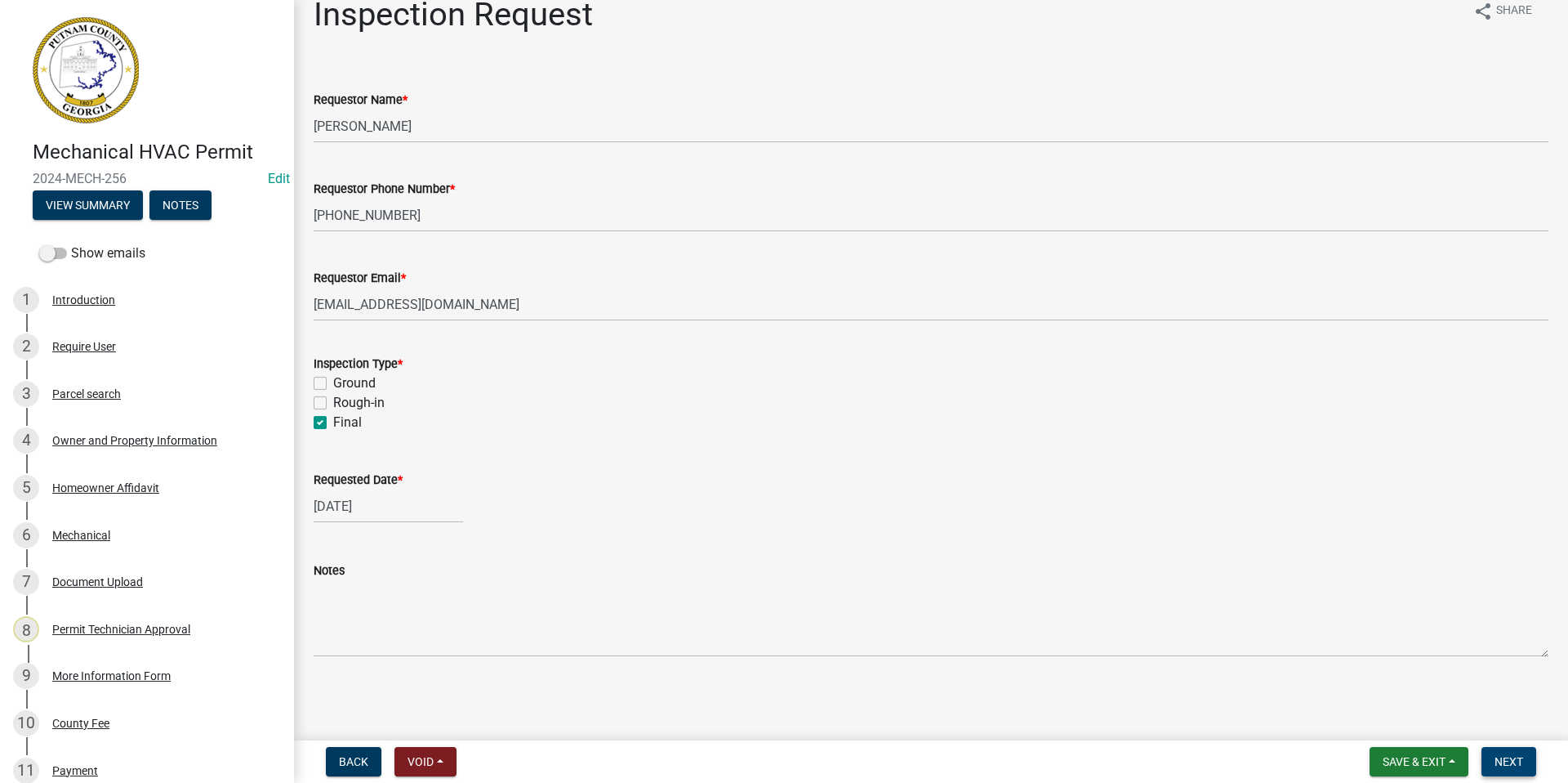
click at [1508, 755] on span "Next" at bounding box center [1509, 761] width 29 height 13
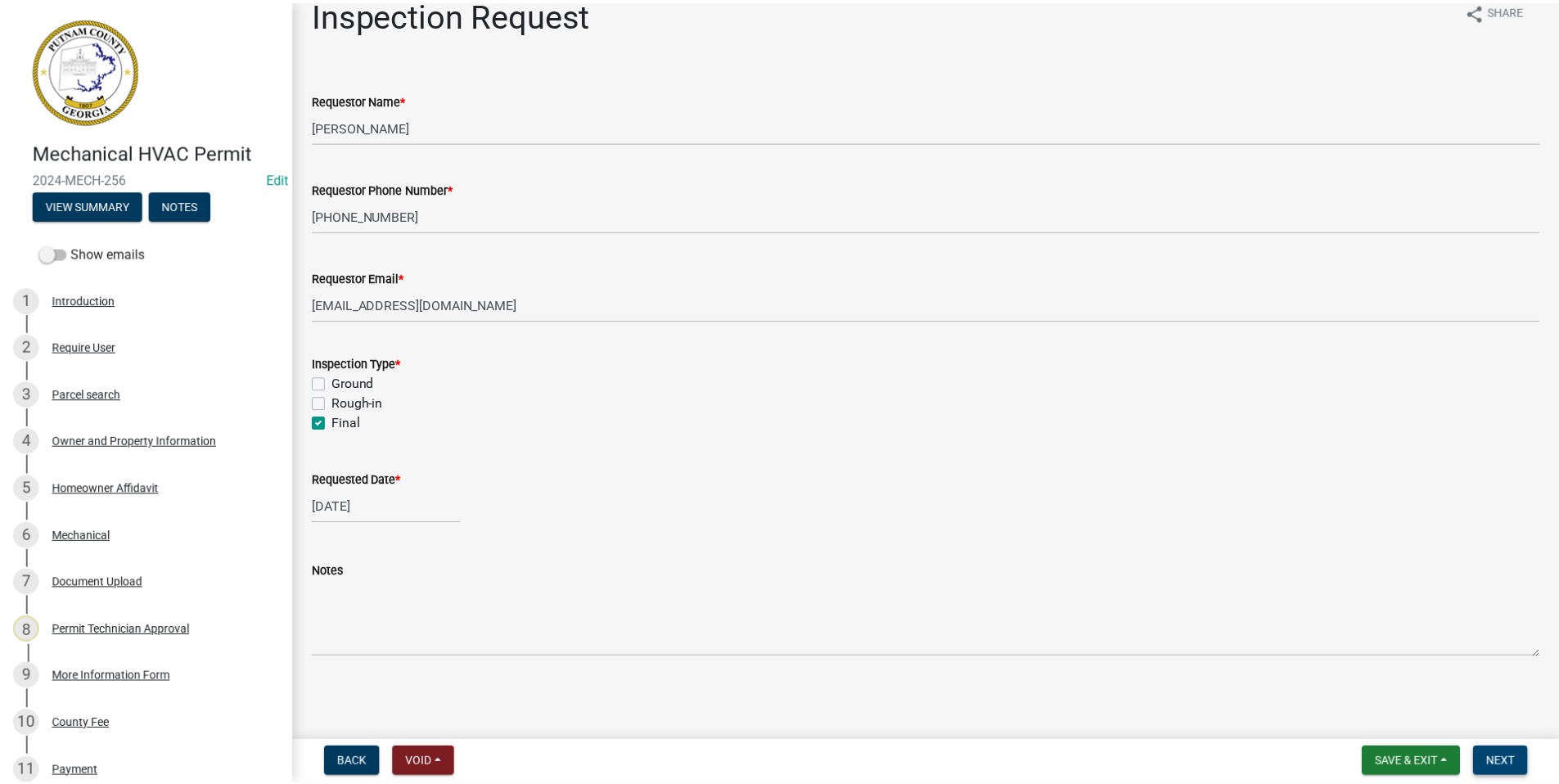
scroll to position [0, 0]
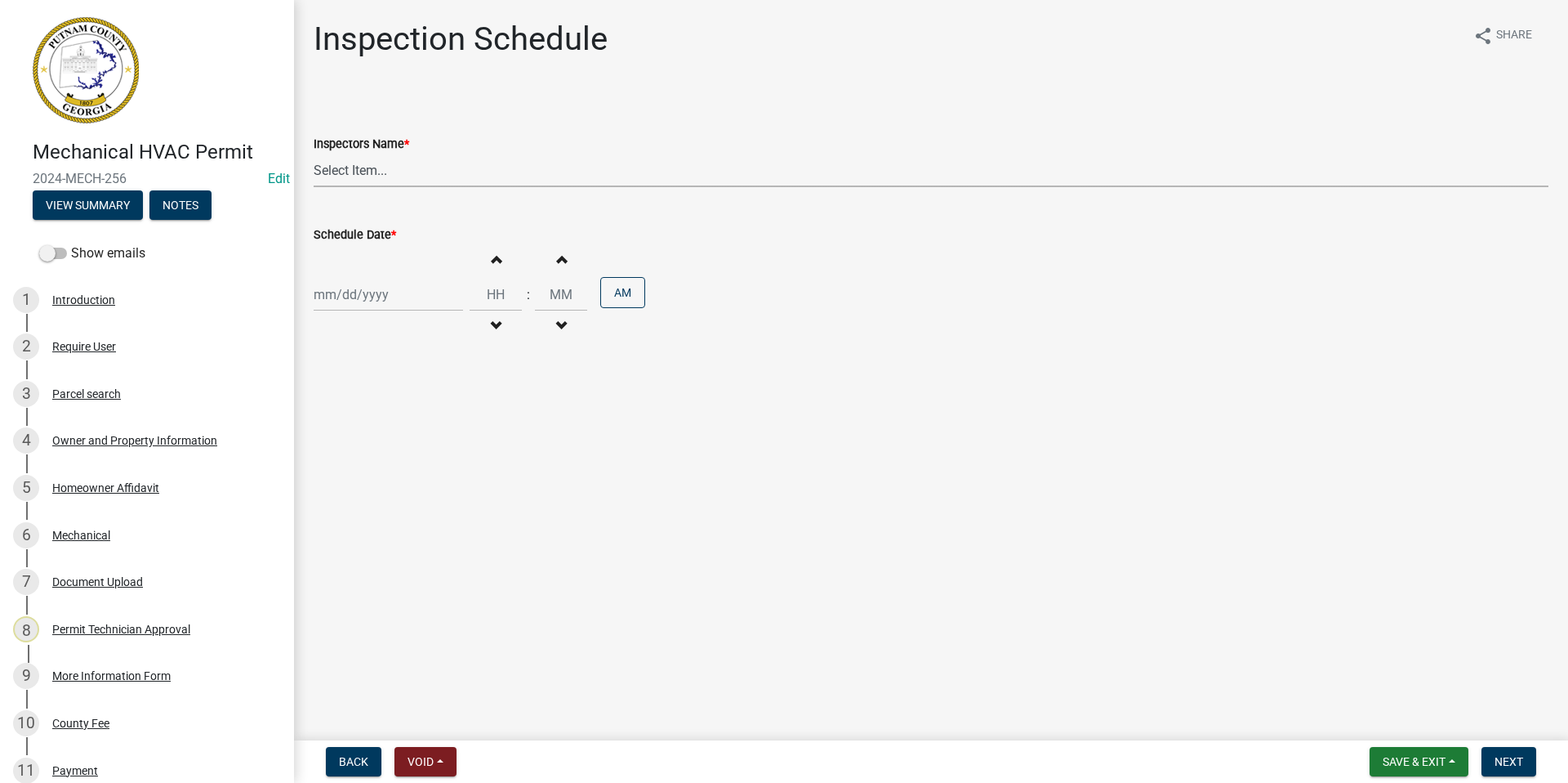
click at [374, 172] on select "Select Item... mrivera ([PERSON_NAME]) [PERSON_NAME] ([PERSON_NAME] ([PERSON_NA…" at bounding box center [931, 171] width 1235 height 34
select select "a0ea4169-8540-4a2c-b9f4-cf4c1ffdeb95"
click at [314, 154] on select "Select Item... mrivera ([PERSON_NAME]) [PERSON_NAME] ([PERSON_NAME] ([PERSON_NA…" at bounding box center [931, 171] width 1235 height 34
click at [355, 304] on div at bounding box center [388, 295] width 150 height 34
select select "9"
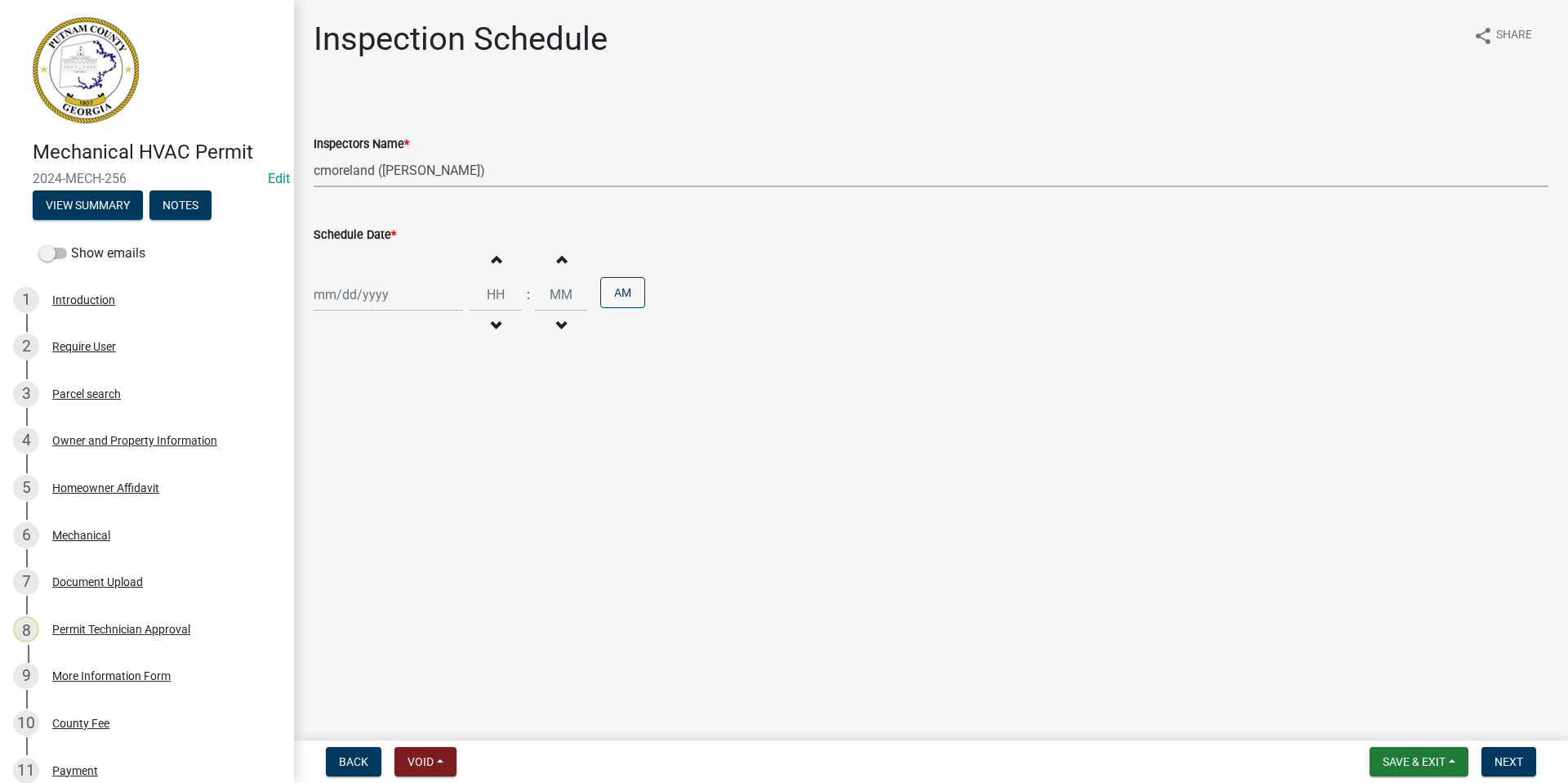
select select "2025"
click at [311, 462] on main "Inspection Schedule share Share Inspectors Name * Select Item... mrivera ([PERS…" at bounding box center [931, 367] width 1274 height 734
drag, startPoint x: 311, startPoint y: 462, endPoint x: 337, endPoint y: 465, distance: 26.2
click at [337, 465] on div "22" at bounding box center [330, 460] width 26 height 26
type input "[DATE]"
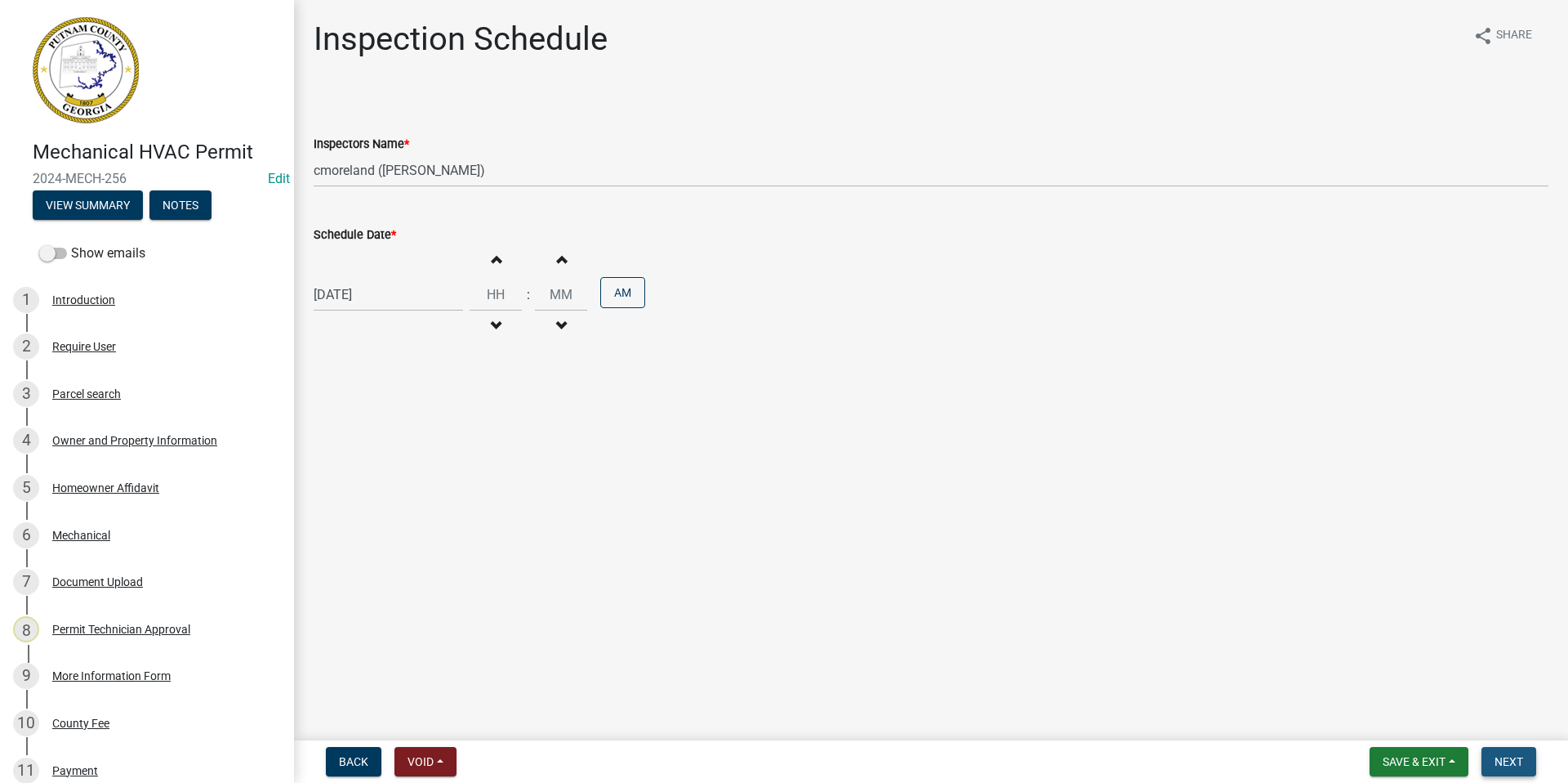
click at [1537, 762] on button "Next" at bounding box center [1509, 761] width 55 height 30
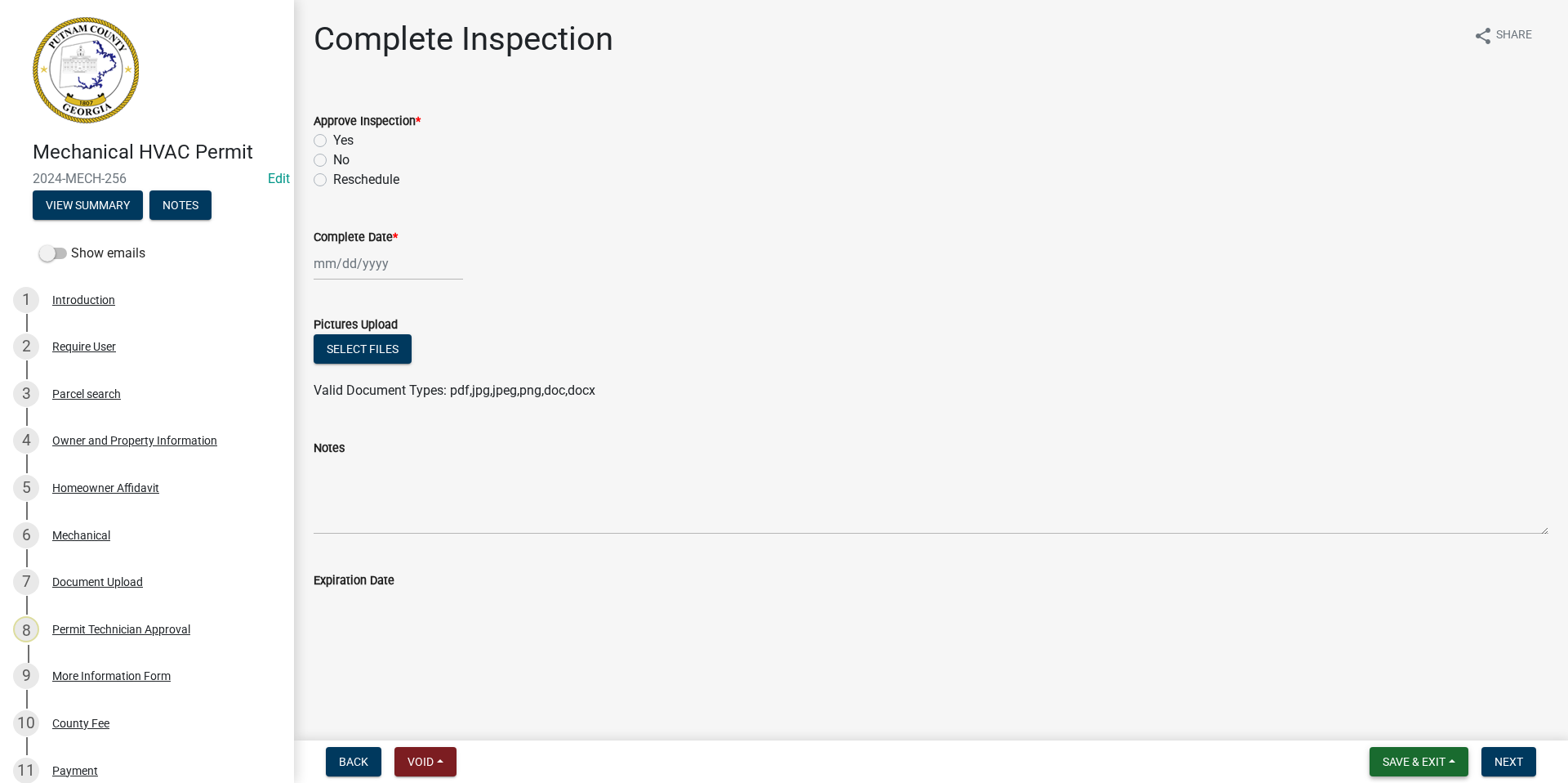
click at [1411, 762] on span "Save & Exit" at bounding box center [1414, 761] width 63 height 13
click at [1403, 725] on button "Save & Exit" at bounding box center [1403, 719] width 131 height 39
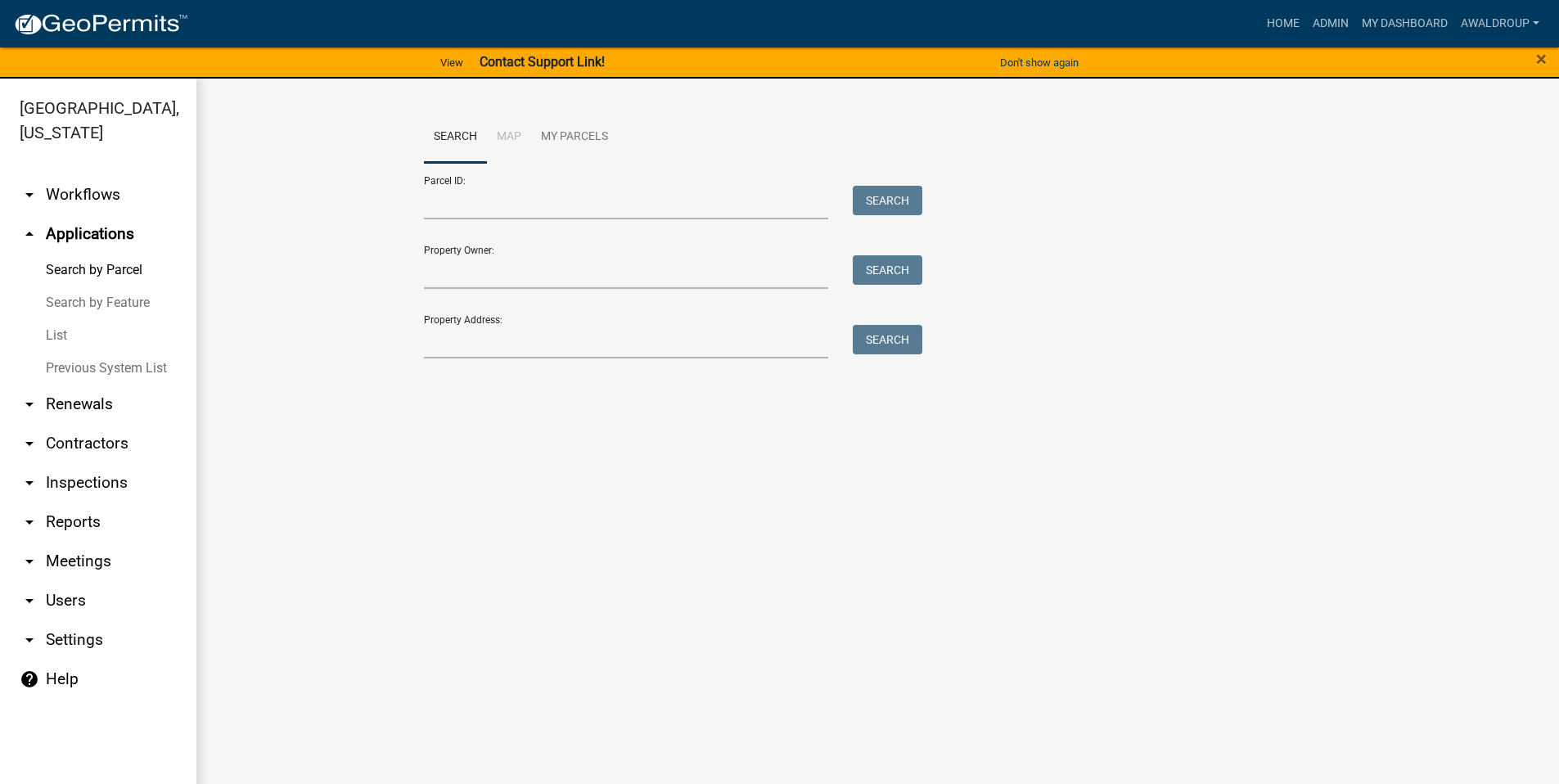
click at [288, 271] on wm-workflow-application-search-view "Search Map My Parcels Parcel ID: Search Property Owner: Search Property Address…" at bounding box center [878, 241] width 1297 height 262
click at [248, 402] on div "Search Map My Parcels Parcel ID: Search Property Owner: Search Property Address…" at bounding box center [877, 242] width 1363 height 328
